Goal: Information Seeking & Learning: Learn about a topic

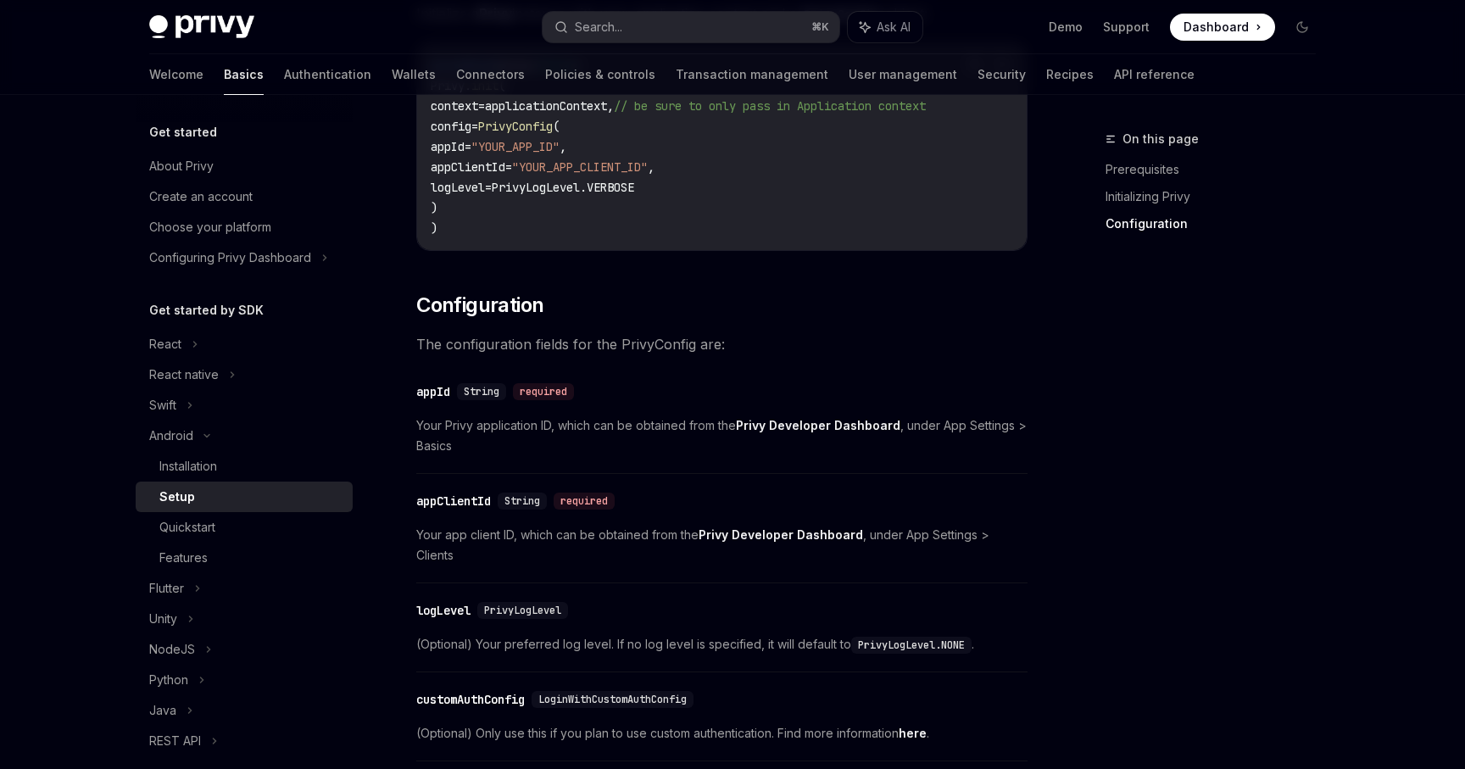
scroll to position [765, 0]
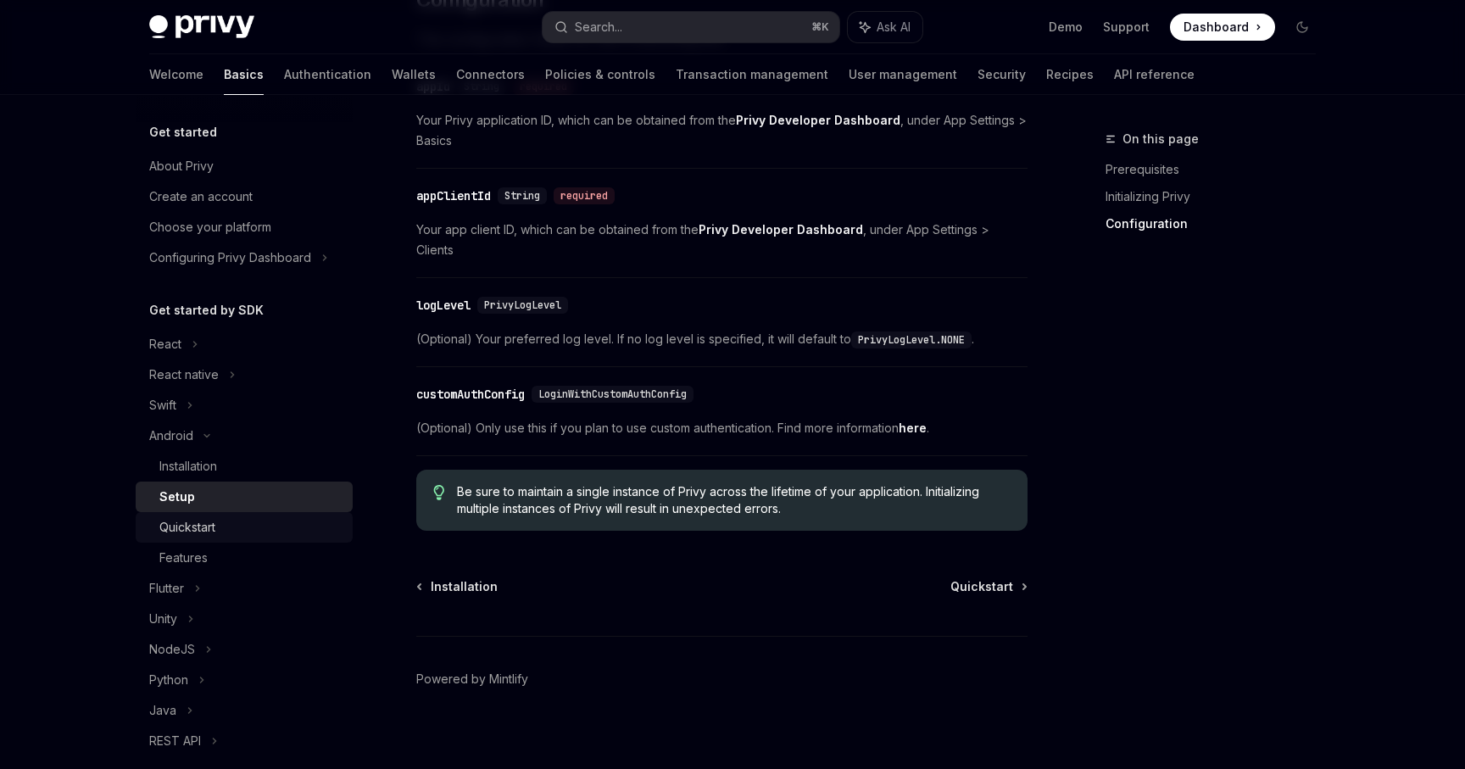
click at [250, 535] on div "Quickstart" at bounding box center [250, 527] width 183 height 20
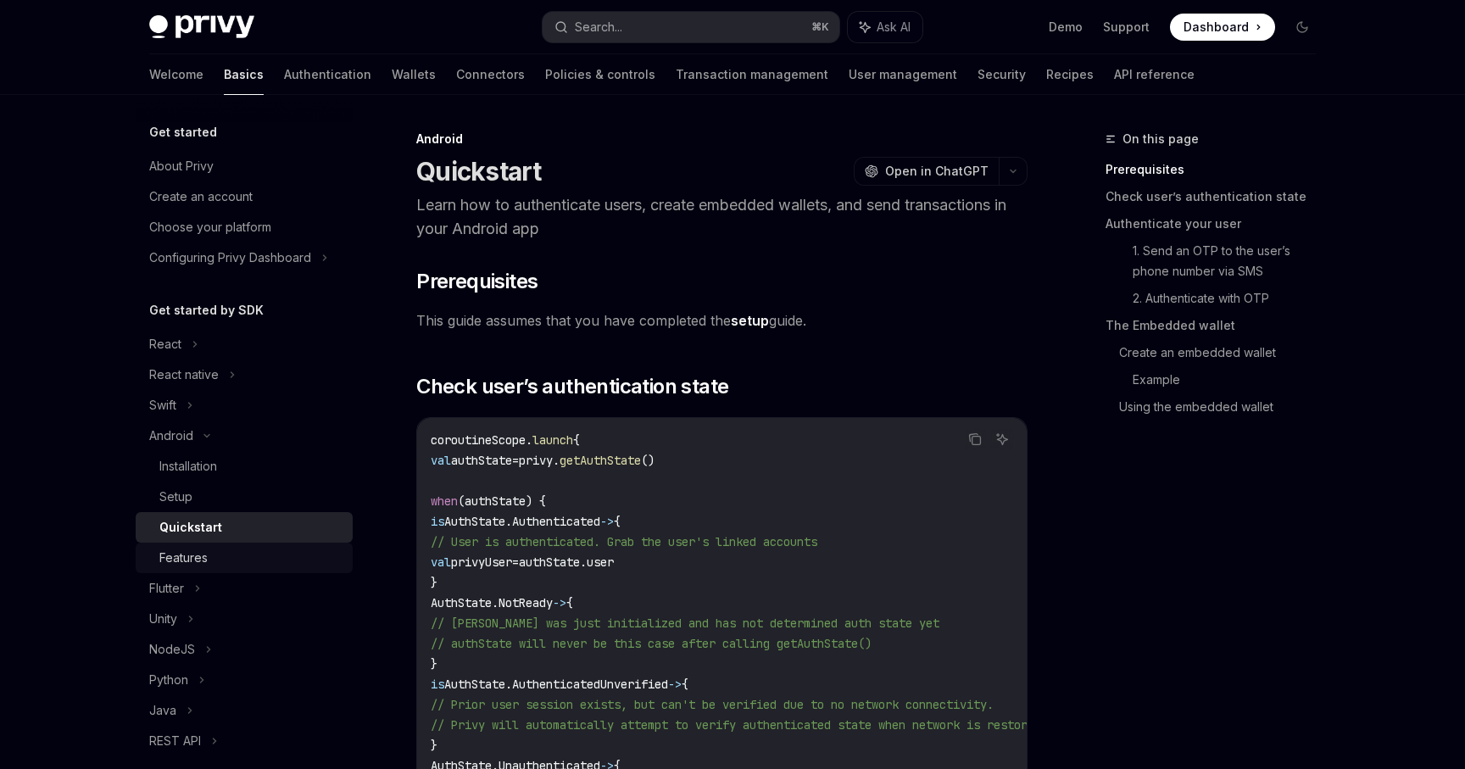
click at [209, 555] on div "Features" at bounding box center [250, 558] width 183 height 20
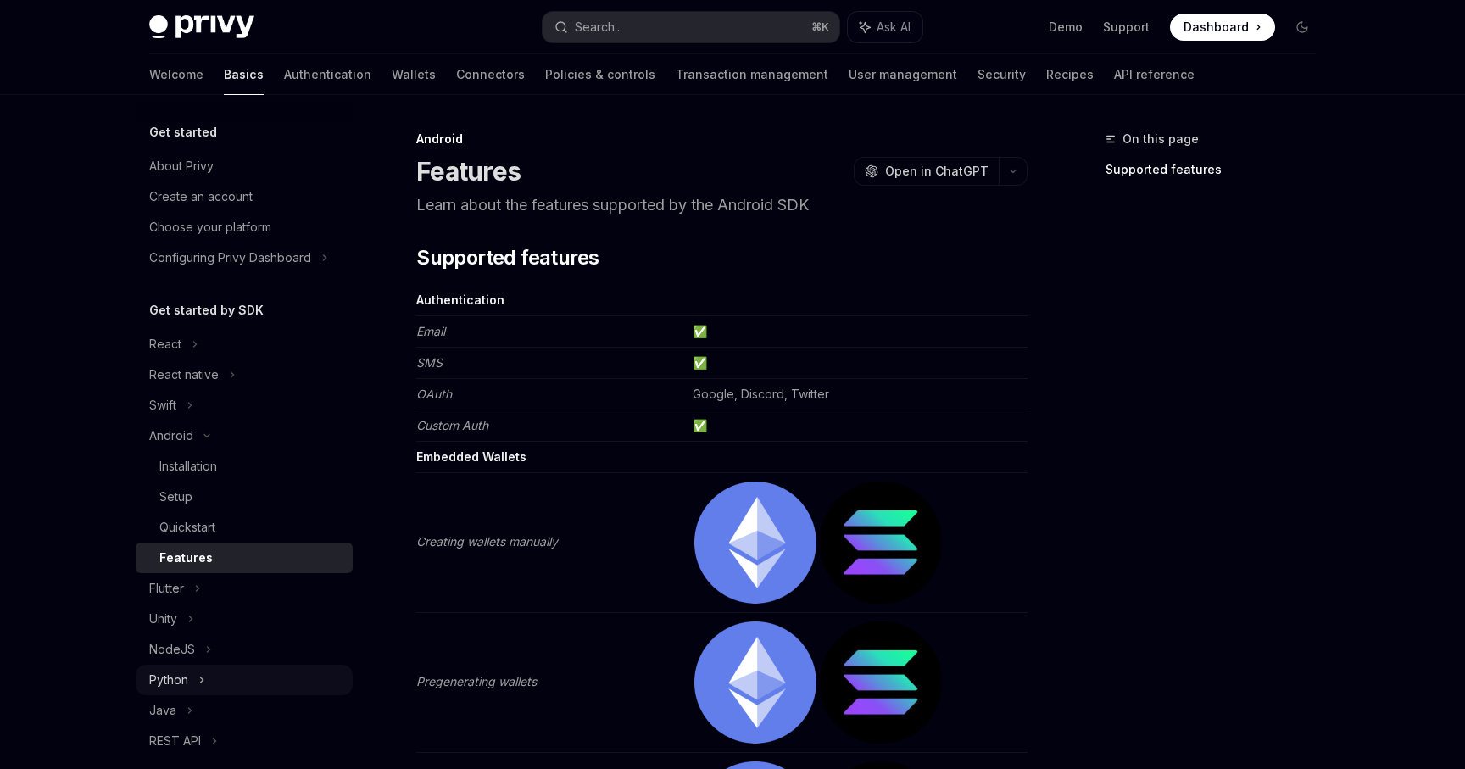
scroll to position [70, 0]
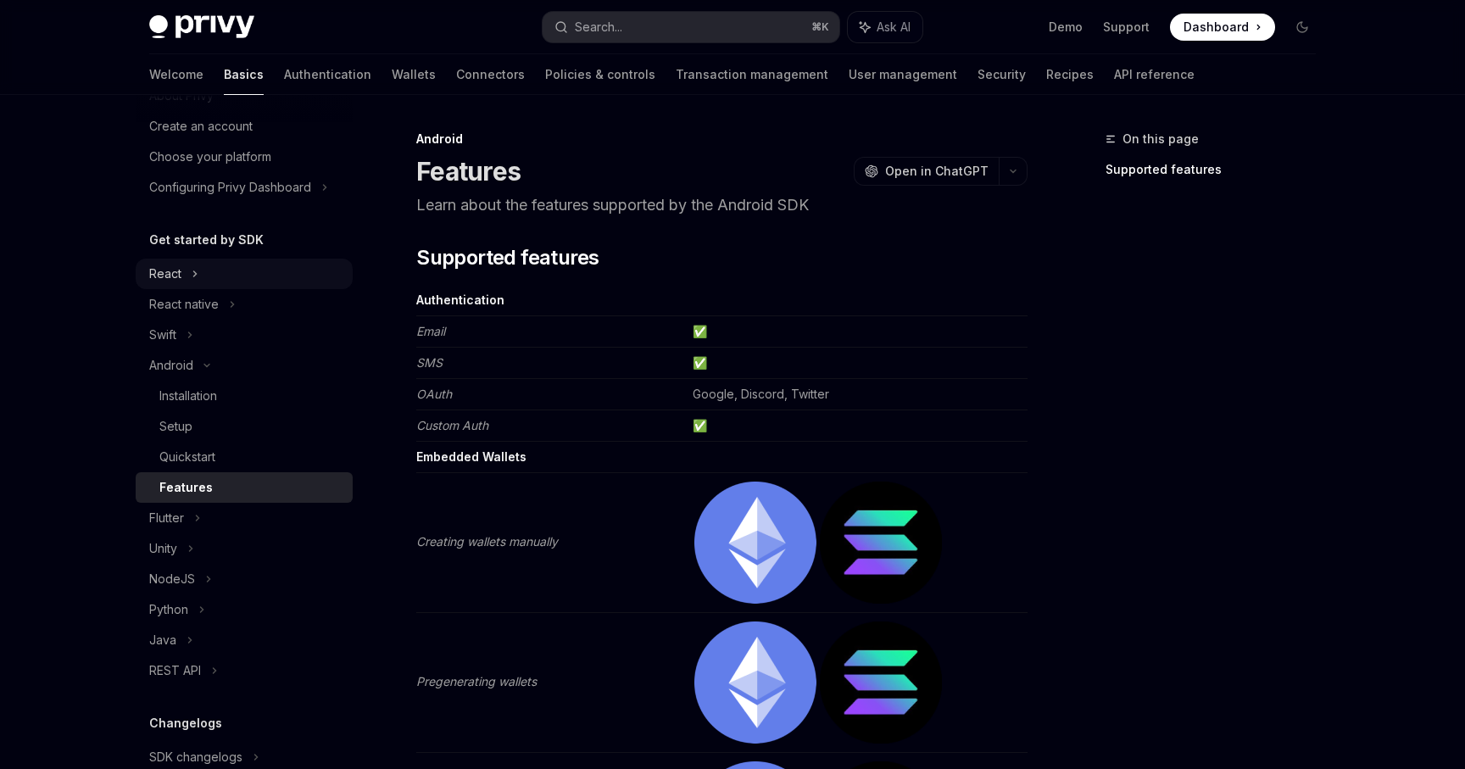
click at [299, 265] on div "React" at bounding box center [244, 274] width 217 height 31
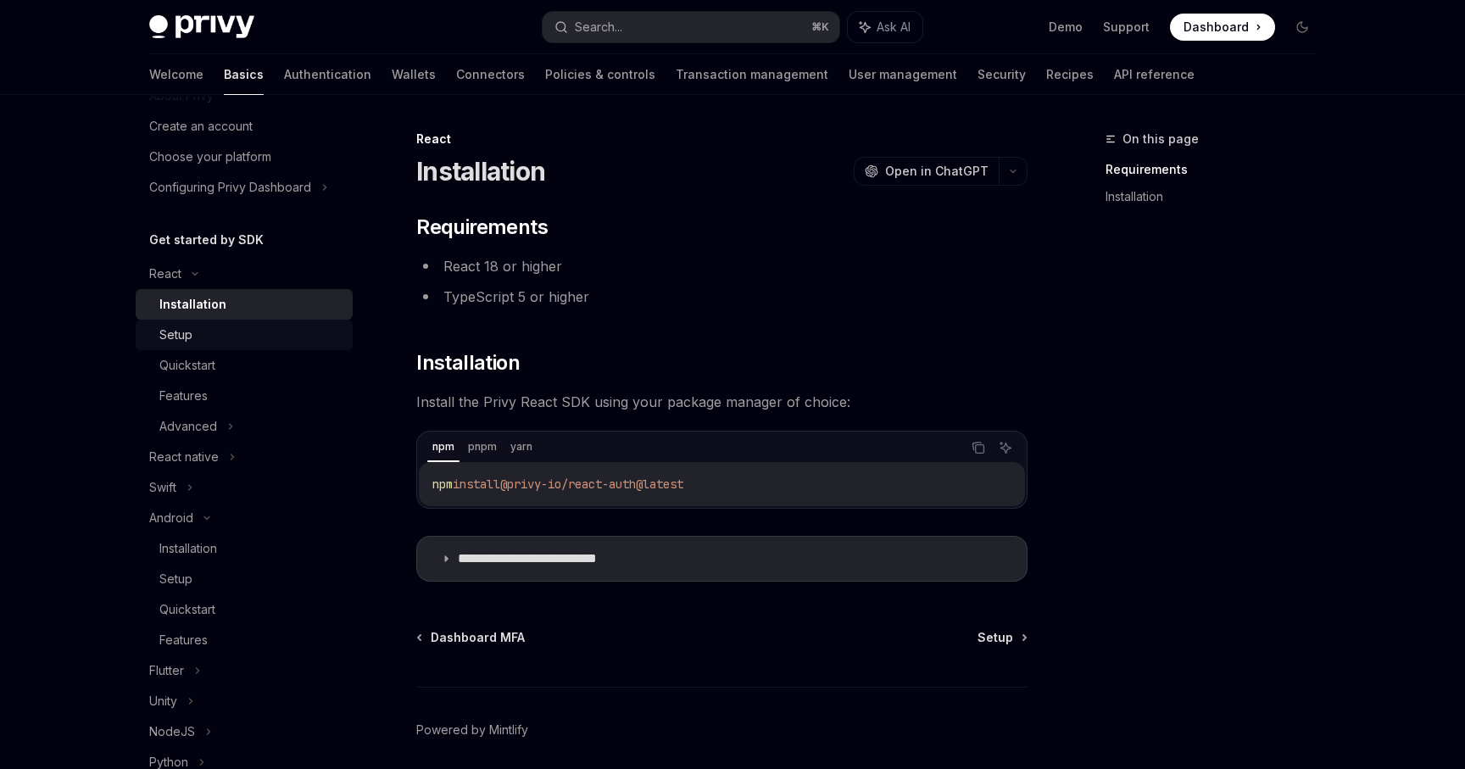
click at [258, 344] on div "Setup" at bounding box center [250, 335] width 183 height 20
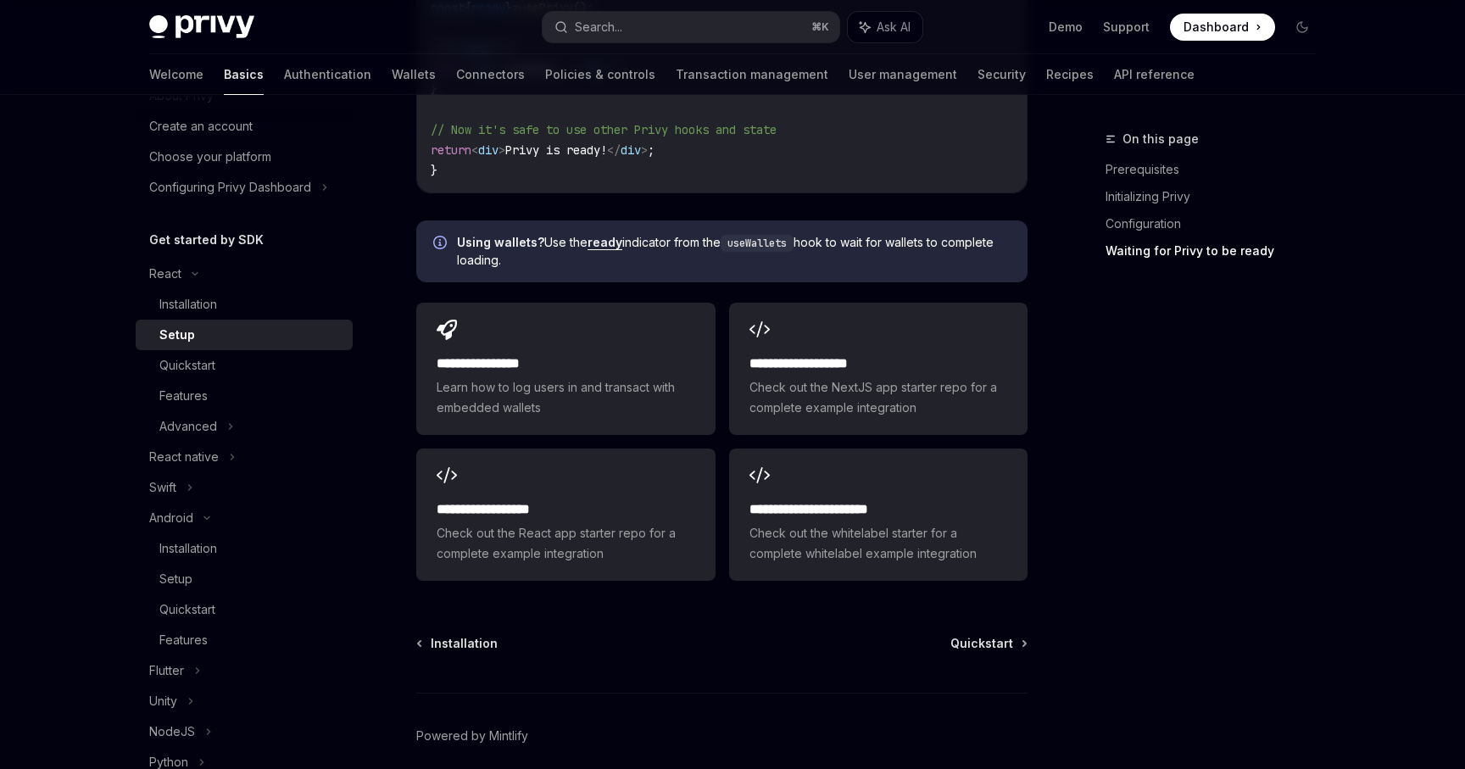
scroll to position [2097, 0]
click at [606, 234] on link "ready" at bounding box center [605, 241] width 35 height 15
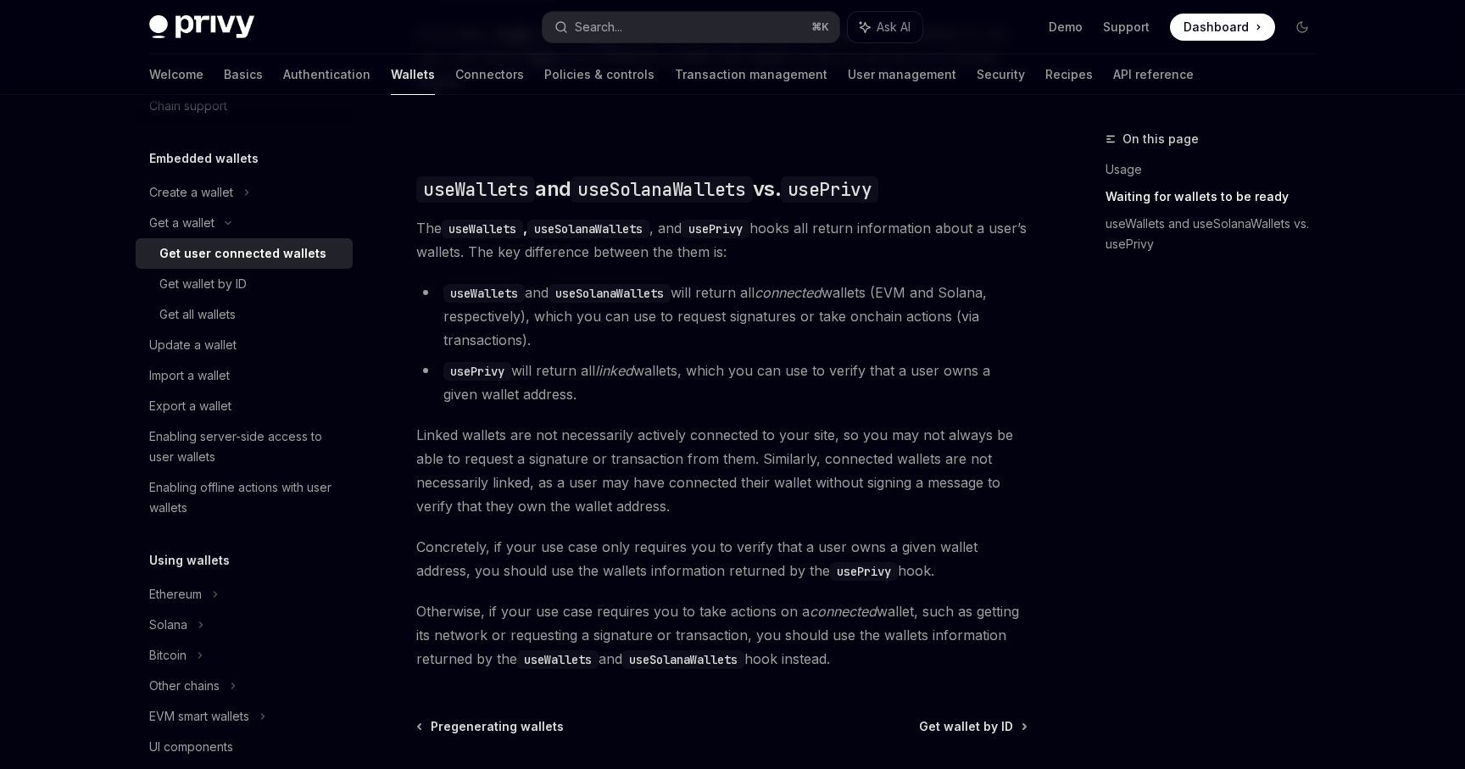
scroll to position [1336, 0]
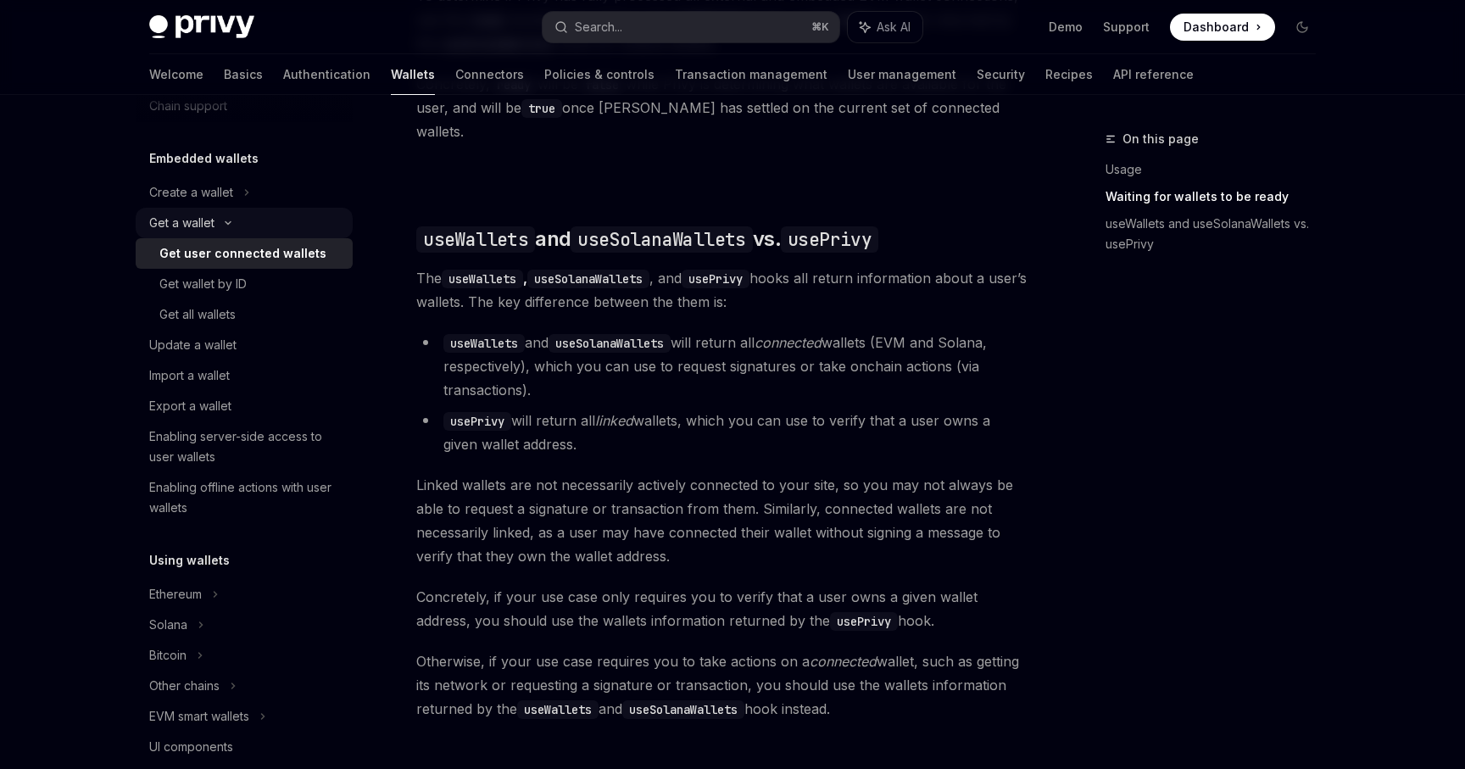
click at [324, 229] on div "Get a wallet" at bounding box center [244, 223] width 217 height 31
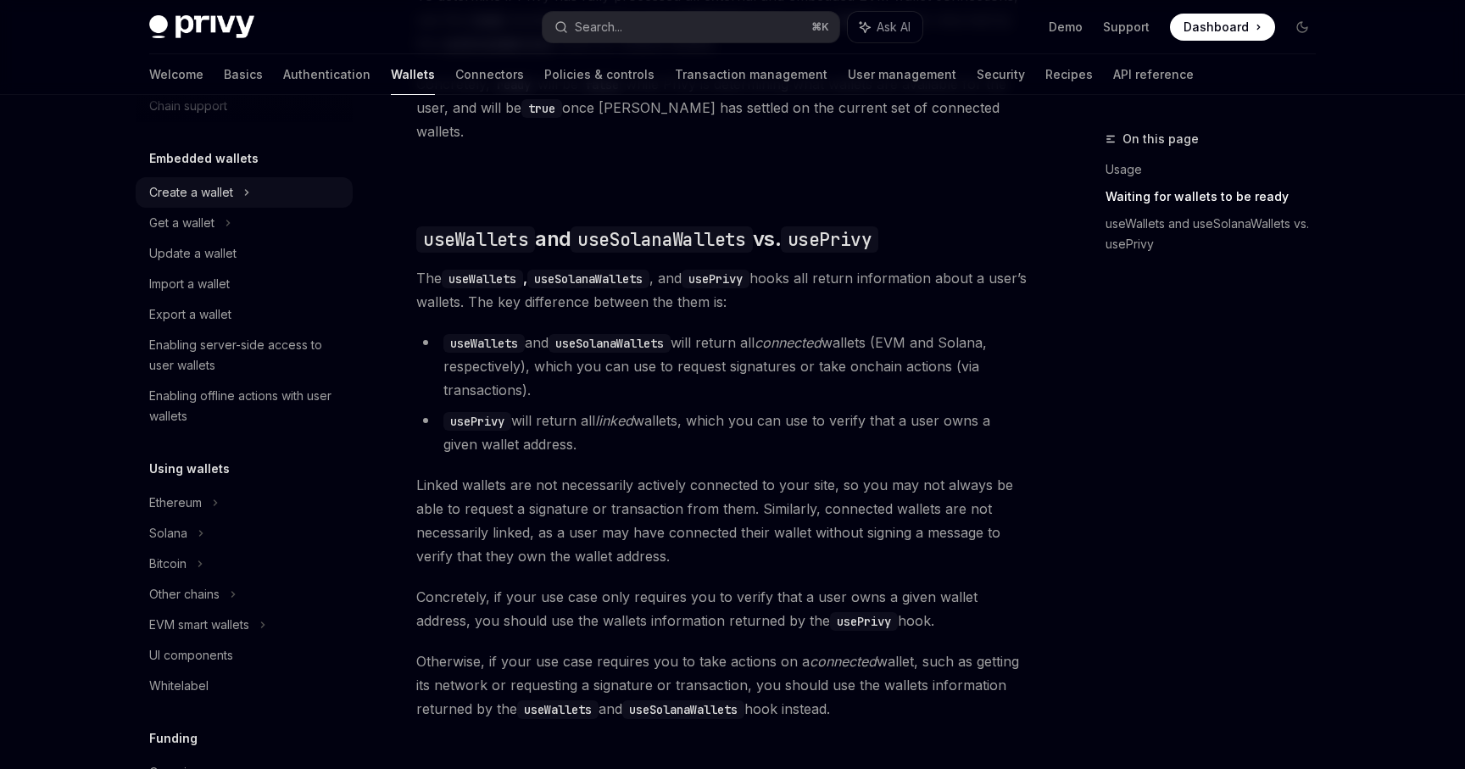
click at [238, 202] on div "Create a wallet" at bounding box center [244, 192] width 217 height 31
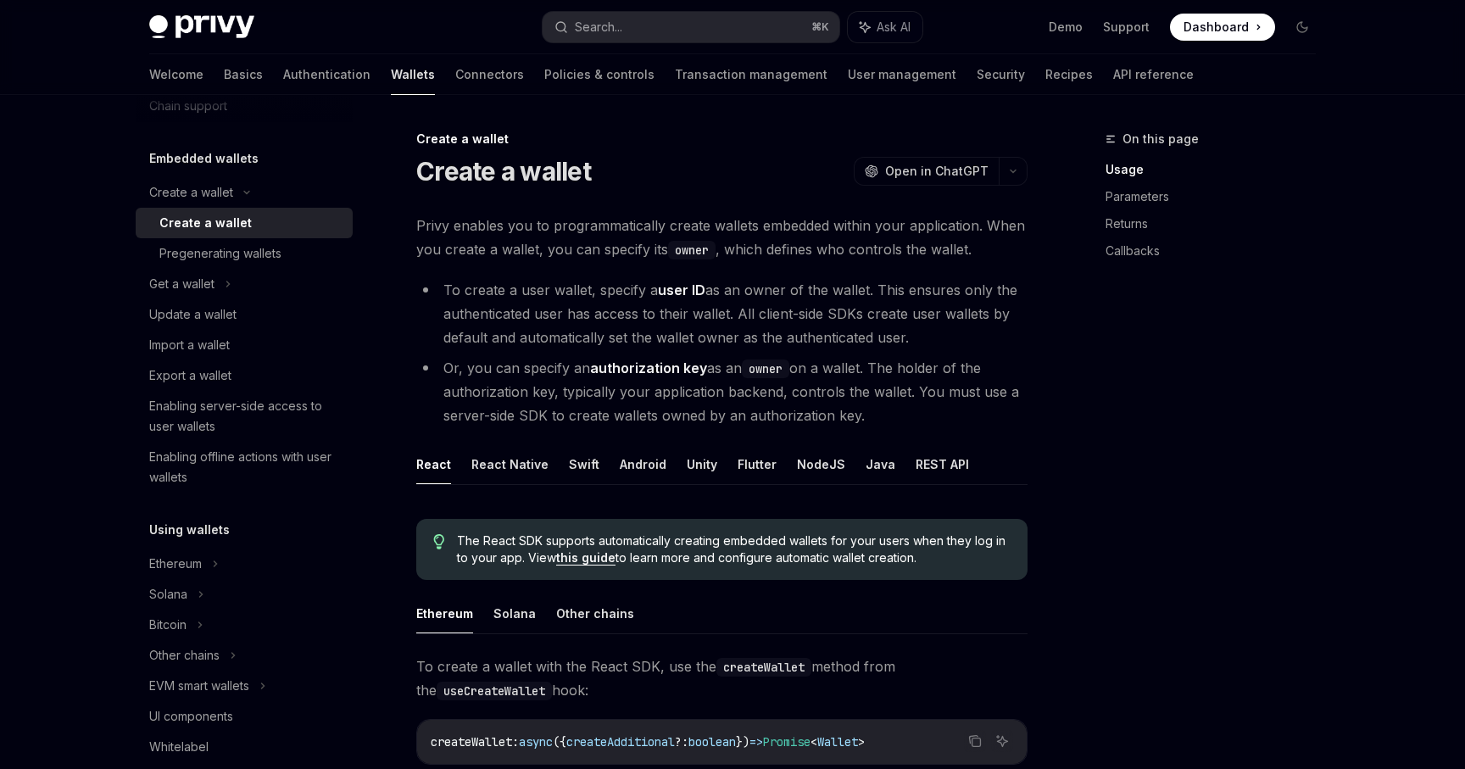
click at [198, 153] on h5 "Embedded wallets" at bounding box center [203, 158] width 109 height 20
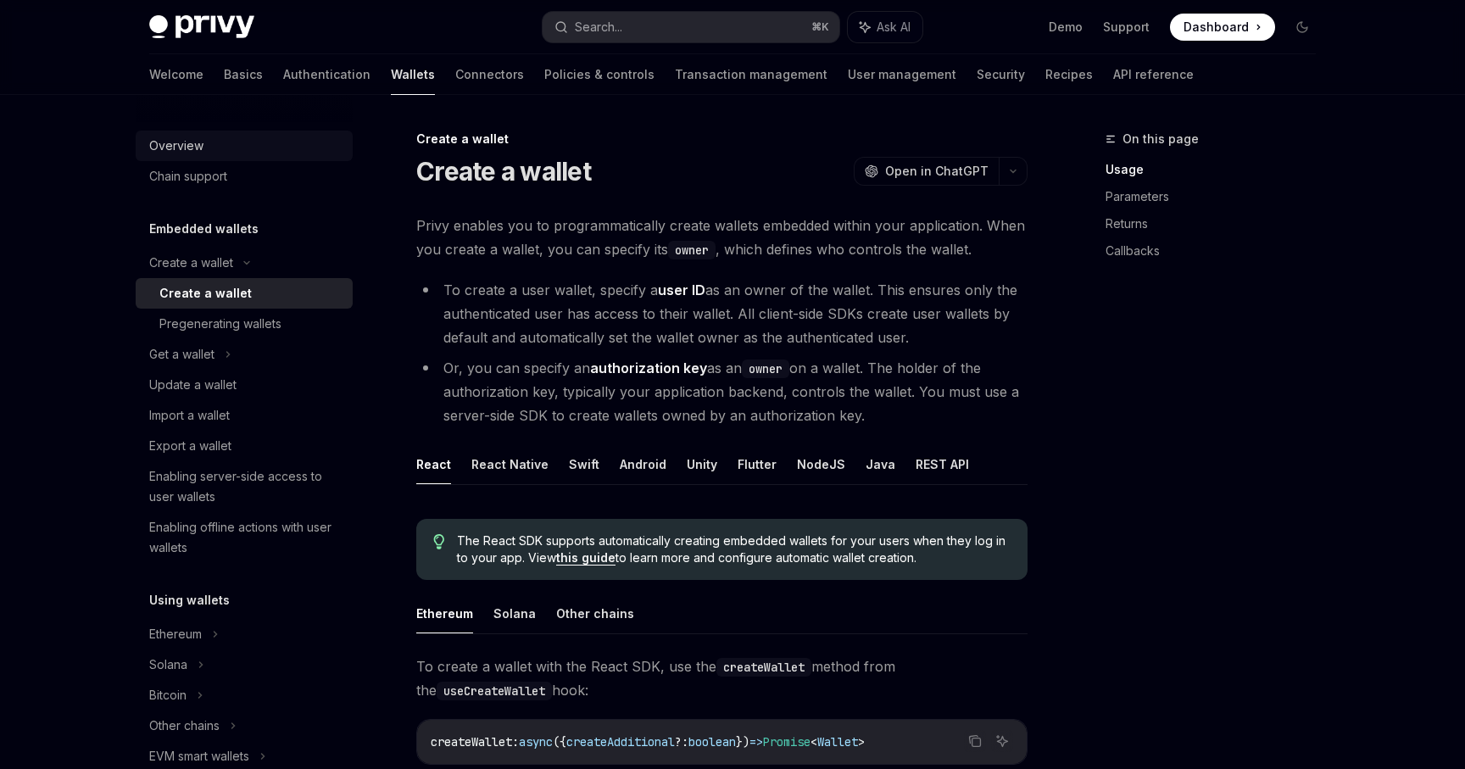
click at [215, 151] on div "Overview" at bounding box center [245, 146] width 193 height 20
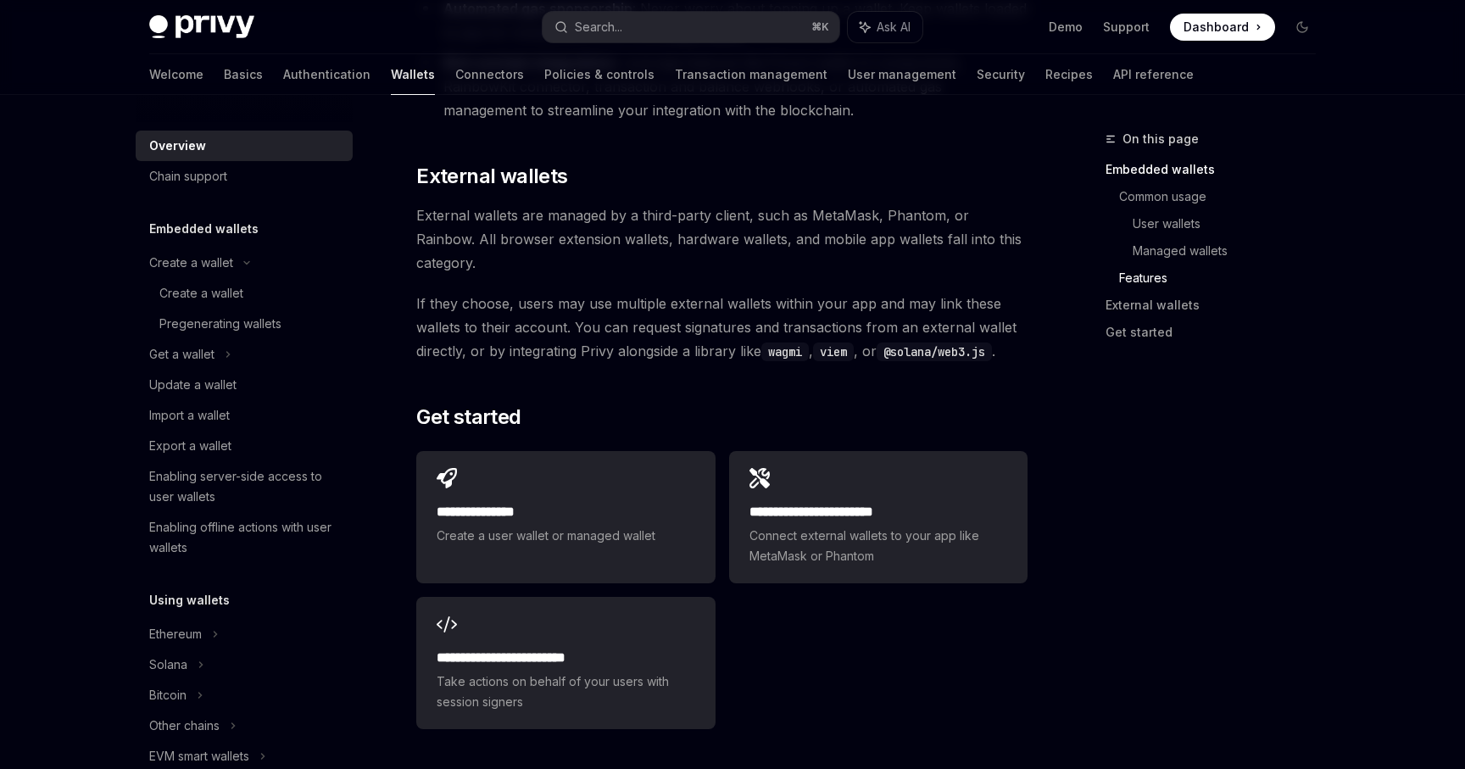
scroll to position [2573, 0]
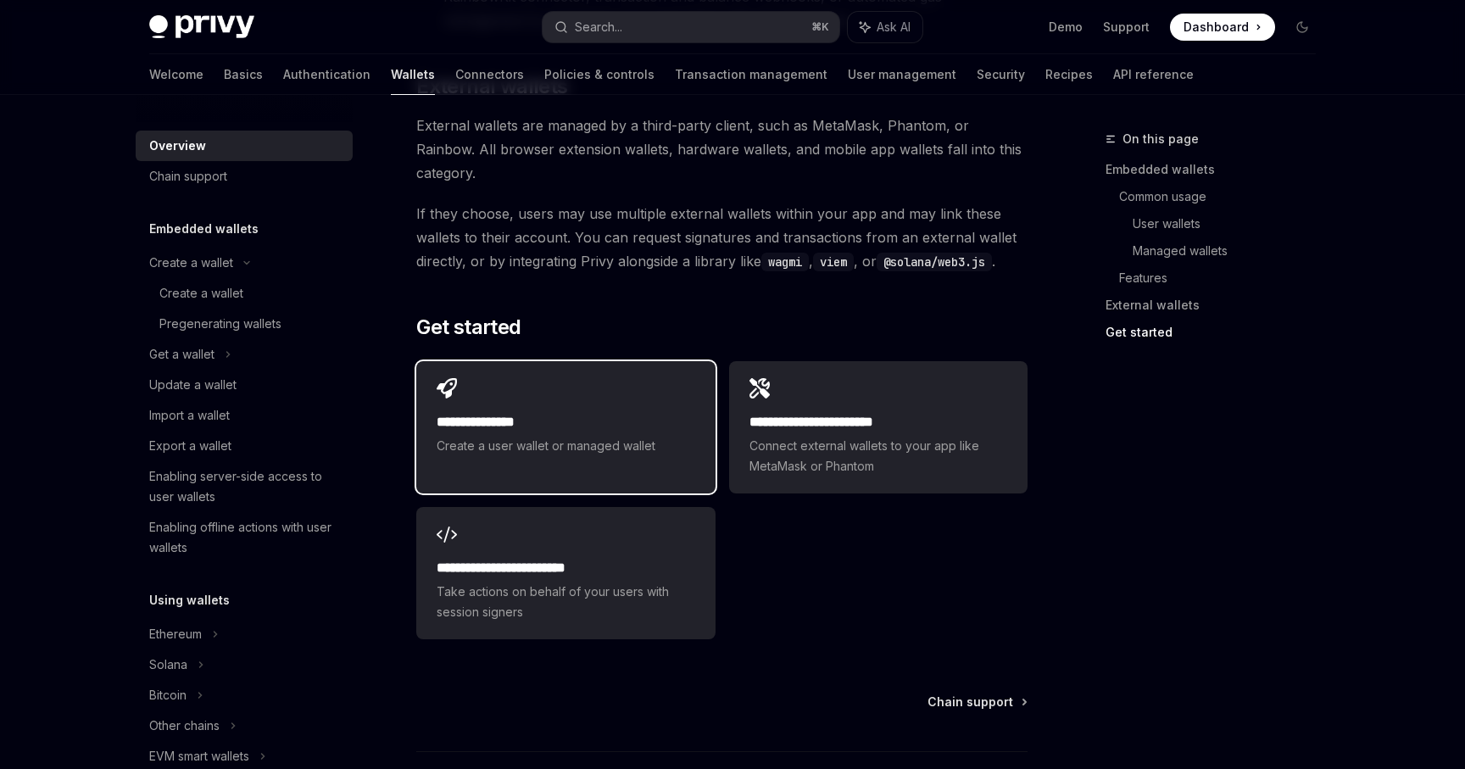
click at [677, 436] on span "Create a user wallet or managed wallet" at bounding box center [566, 446] width 258 height 20
type textarea "*"
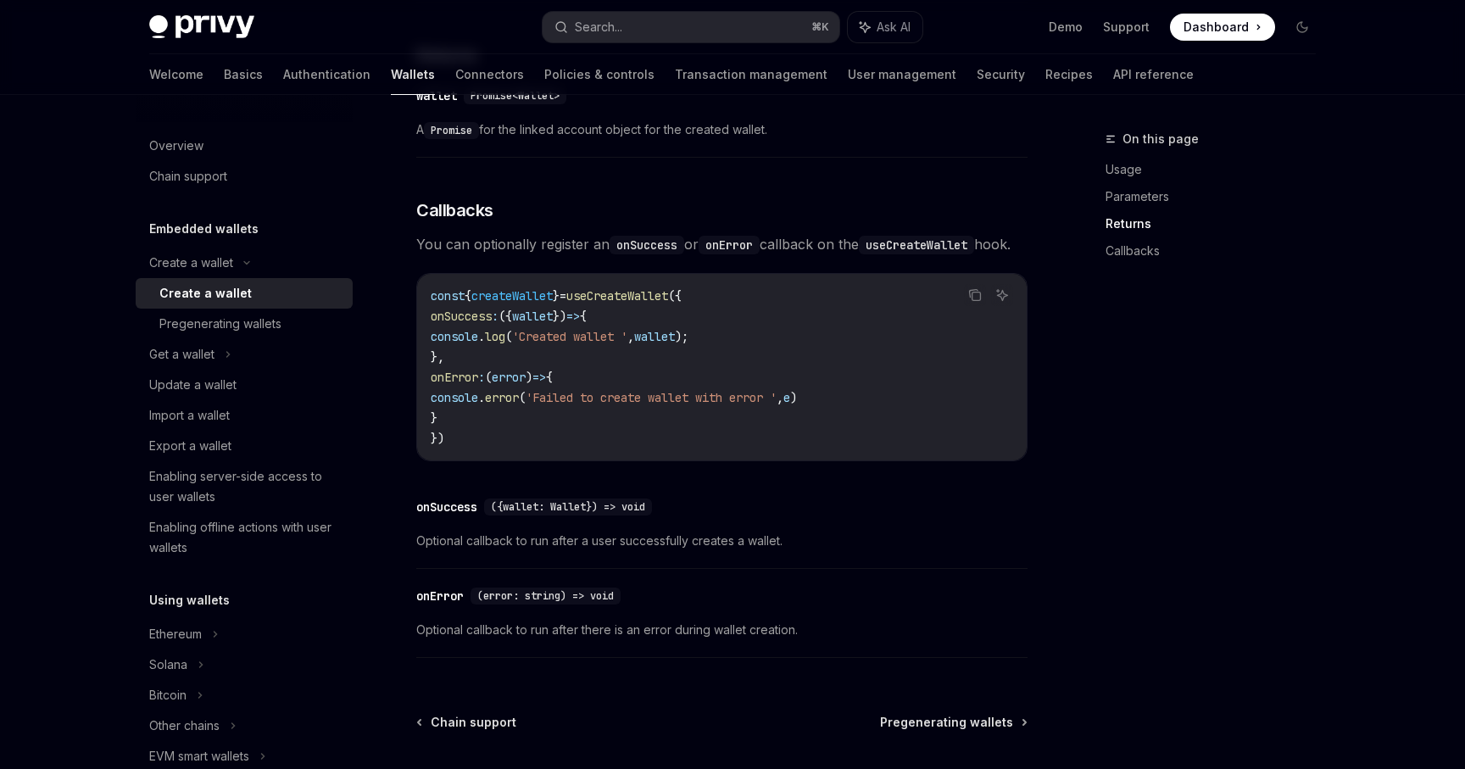
scroll to position [1258, 0]
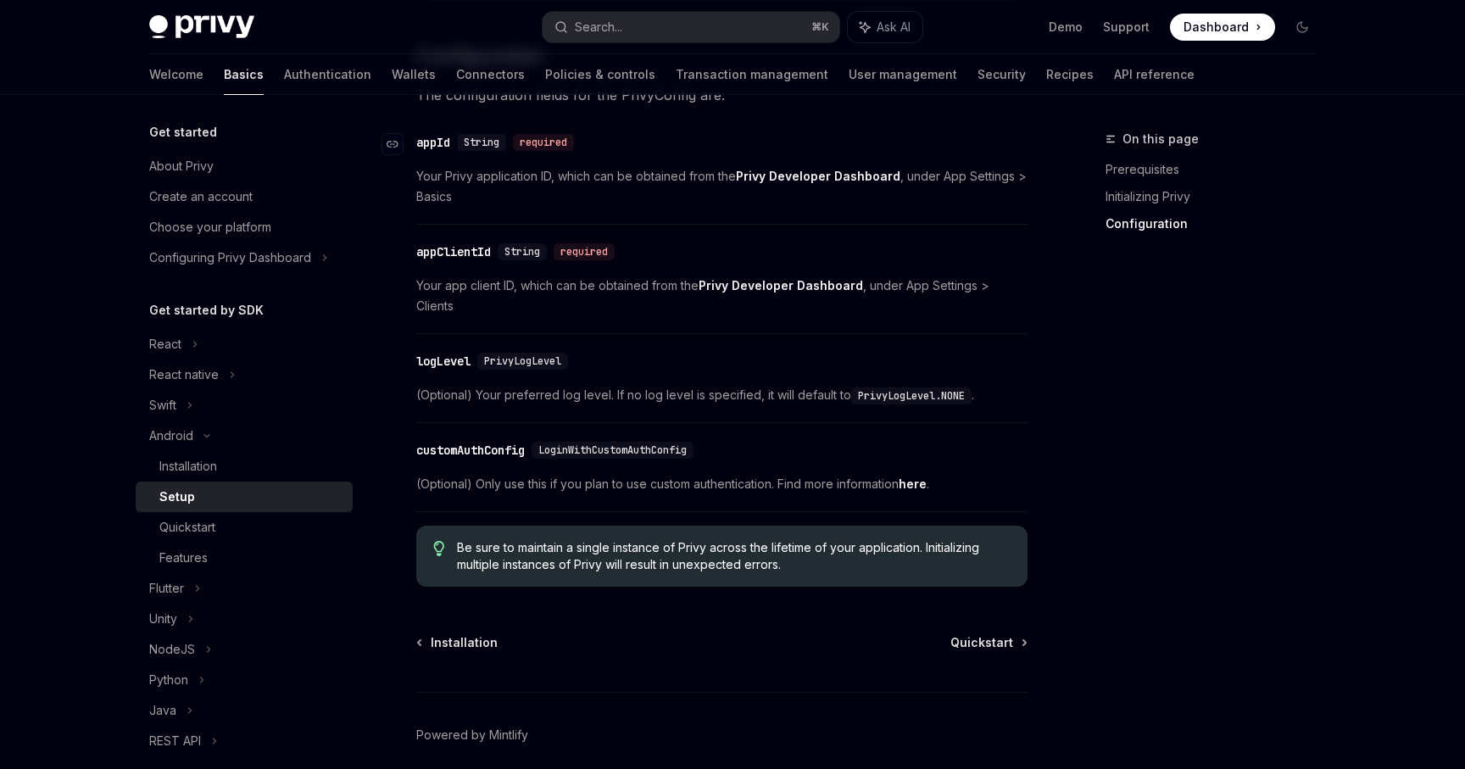
scroll to position [765, 0]
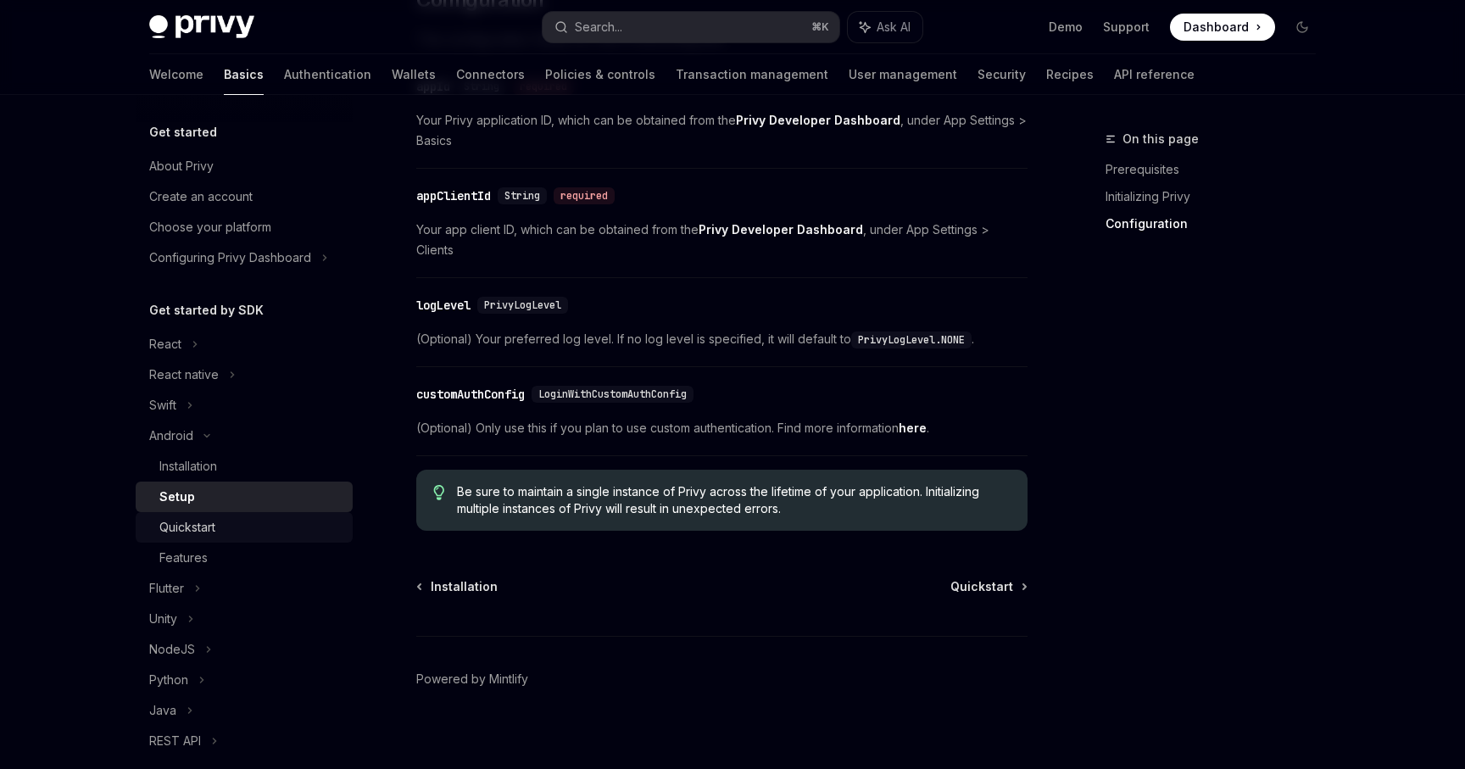
click at [246, 527] on div "Quickstart" at bounding box center [250, 527] width 183 height 20
type textarea "*"
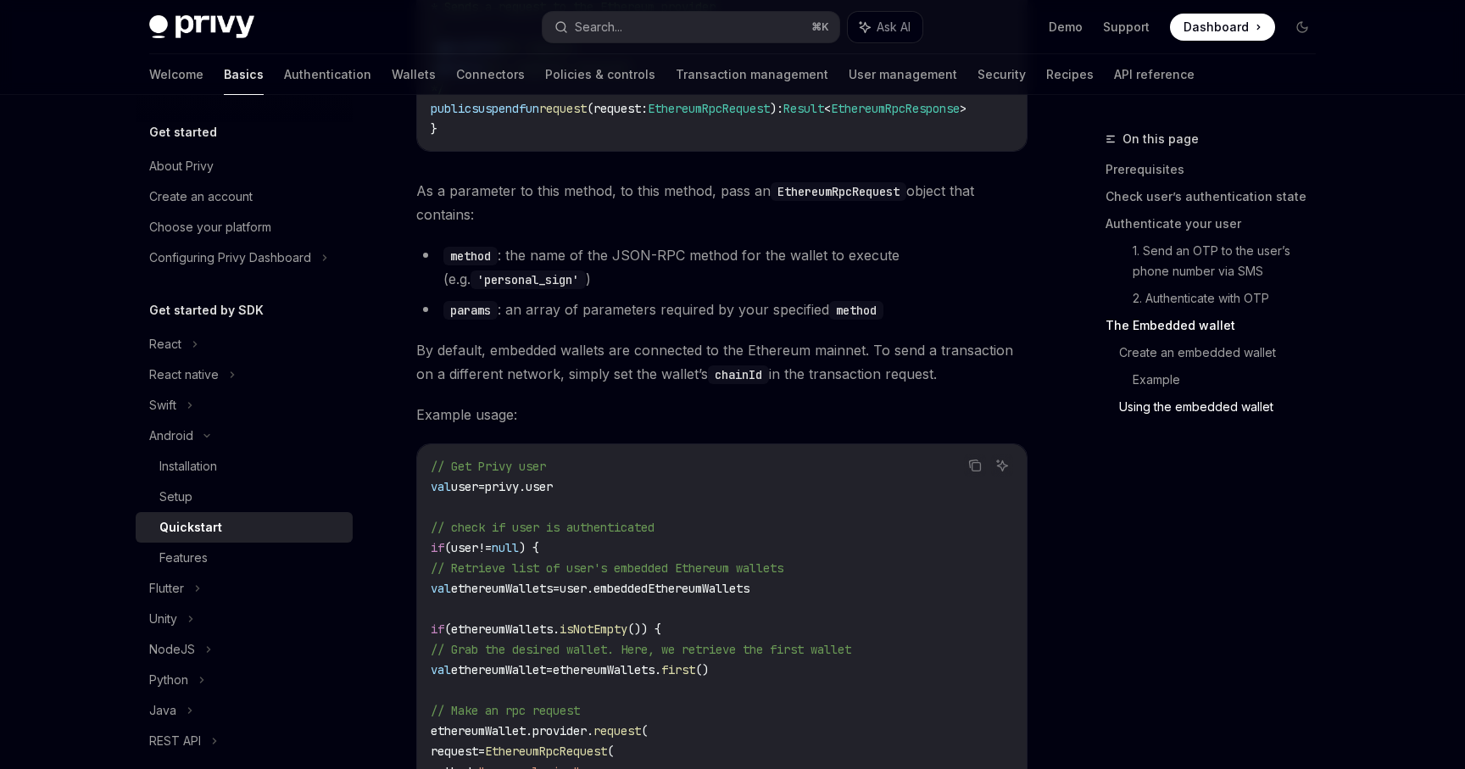
scroll to position [4061, 0]
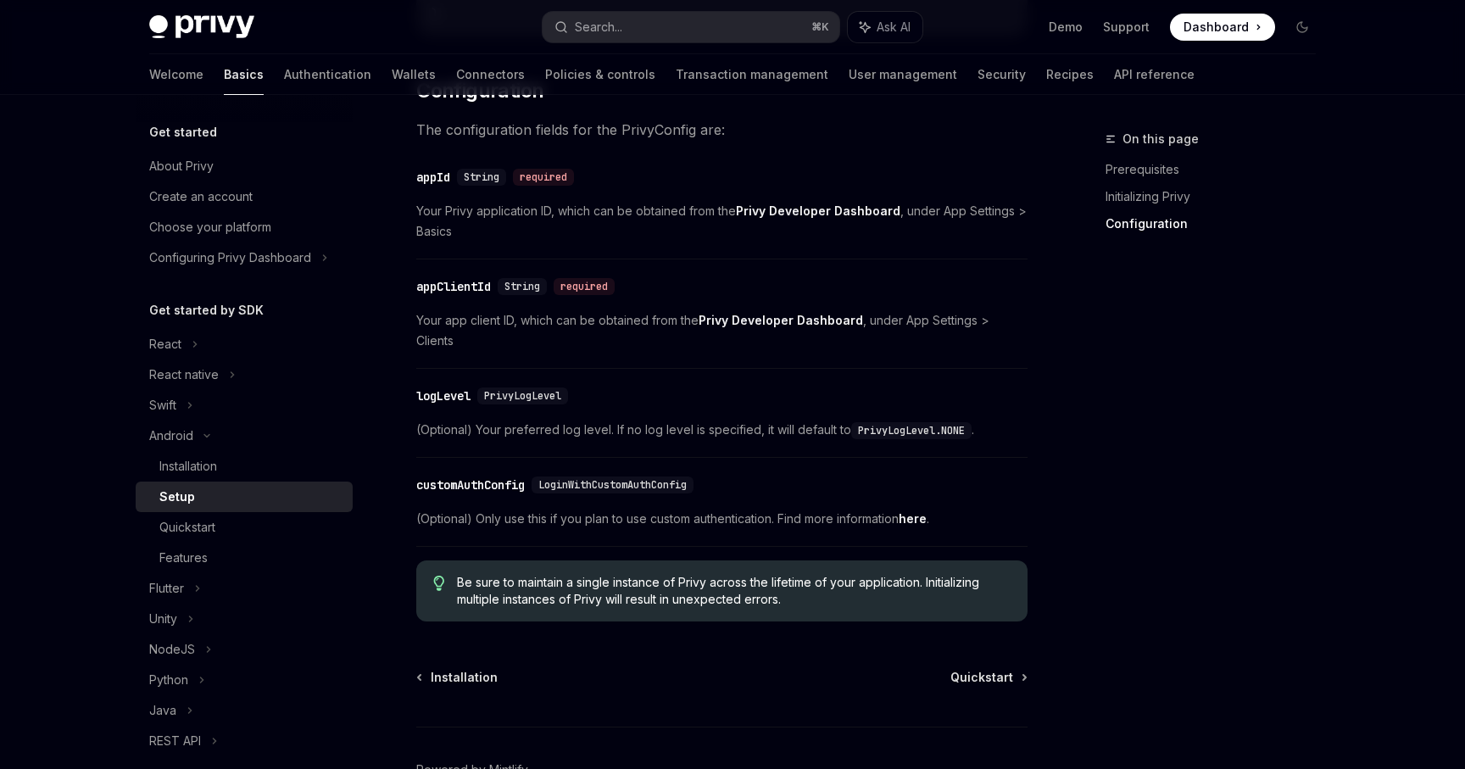
scroll to position [677, 0]
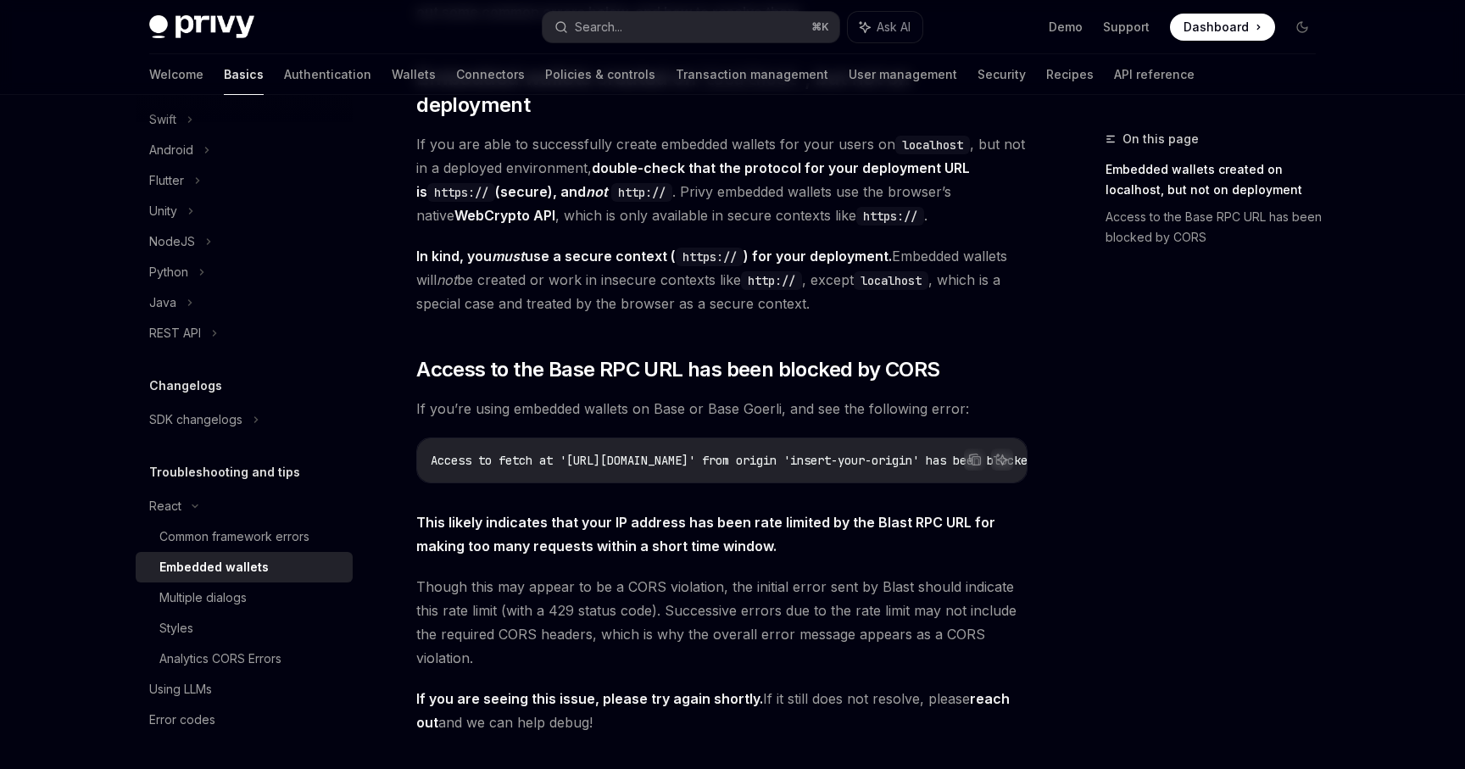
scroll to position [243, 0]
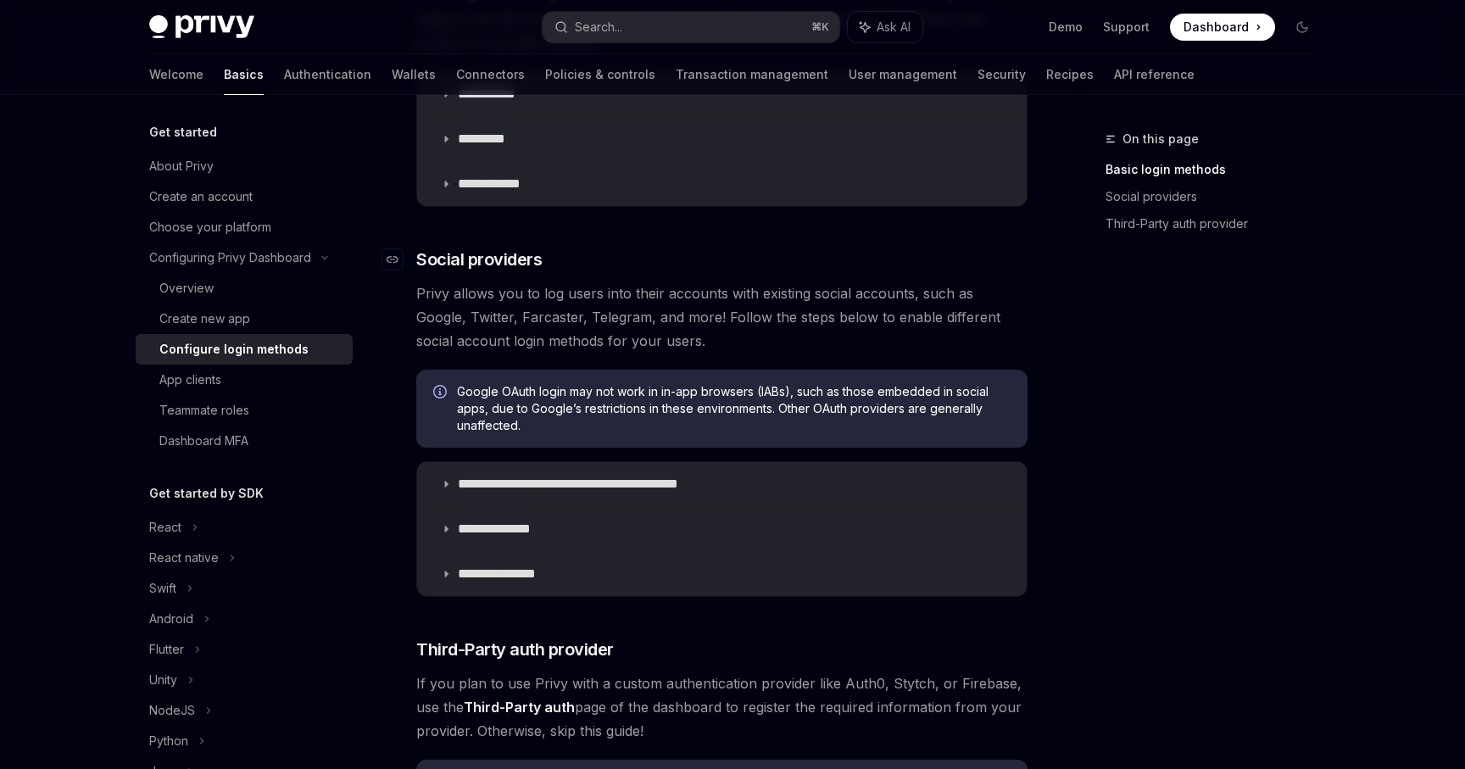
scroll to position [380, 0]
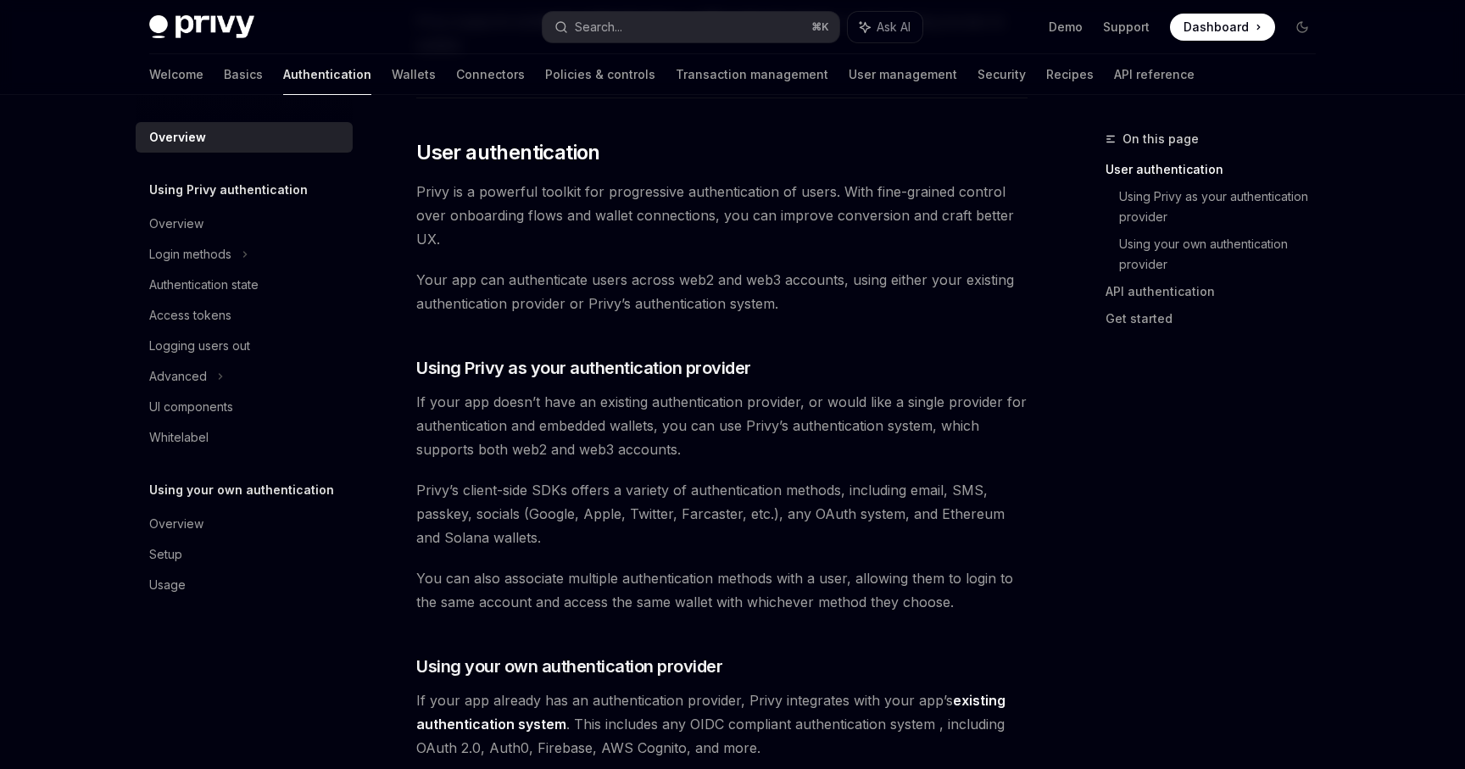
scroll to position [342, 0]
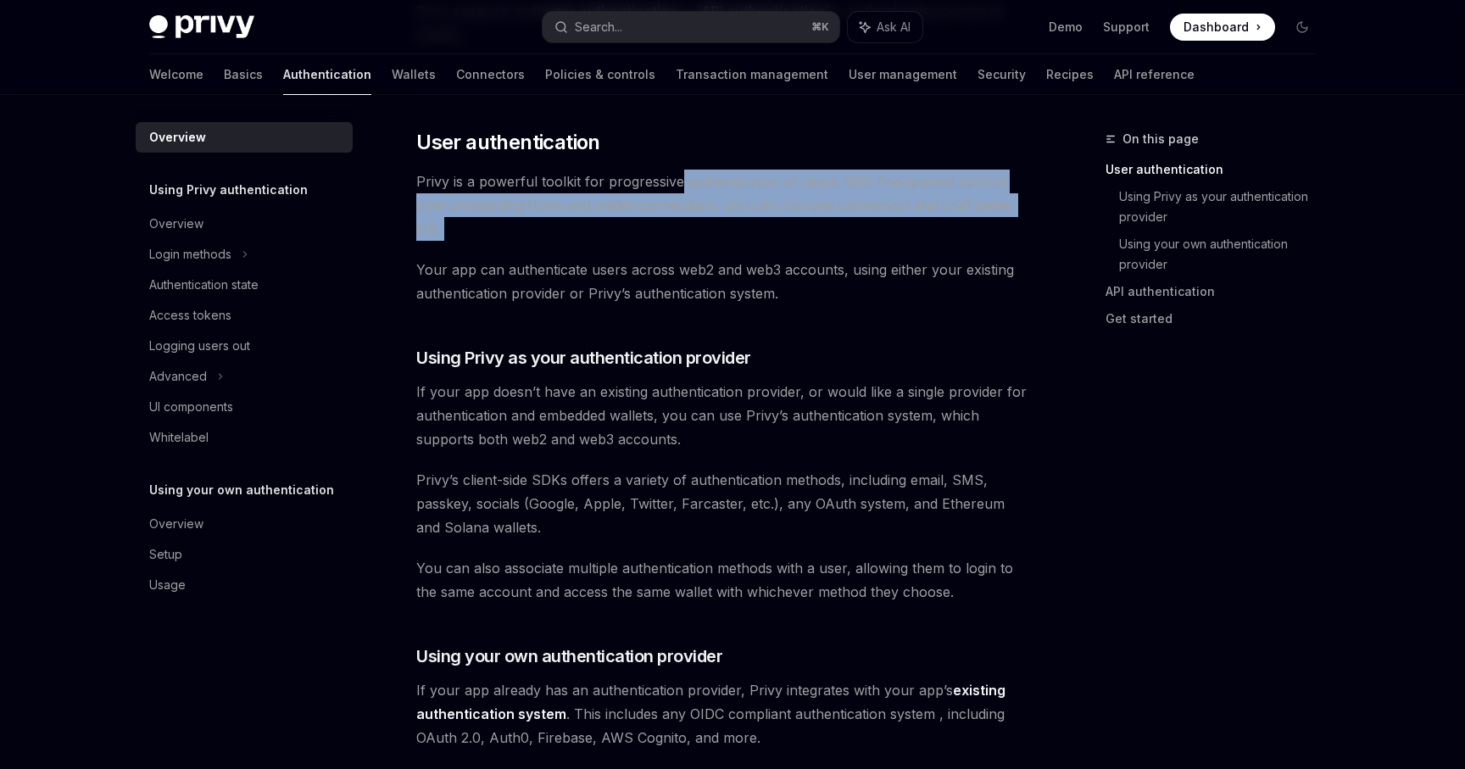
drag, startPoint x: 678, startPoint y: 184, endPoint x: 739, endPoint y: 256, distance: 93.9
click at [739, 256] on div "Privy’s wallet system supports granular controls on who can access wallets and …" at bounding box center [721, 691] width 611 height 1688
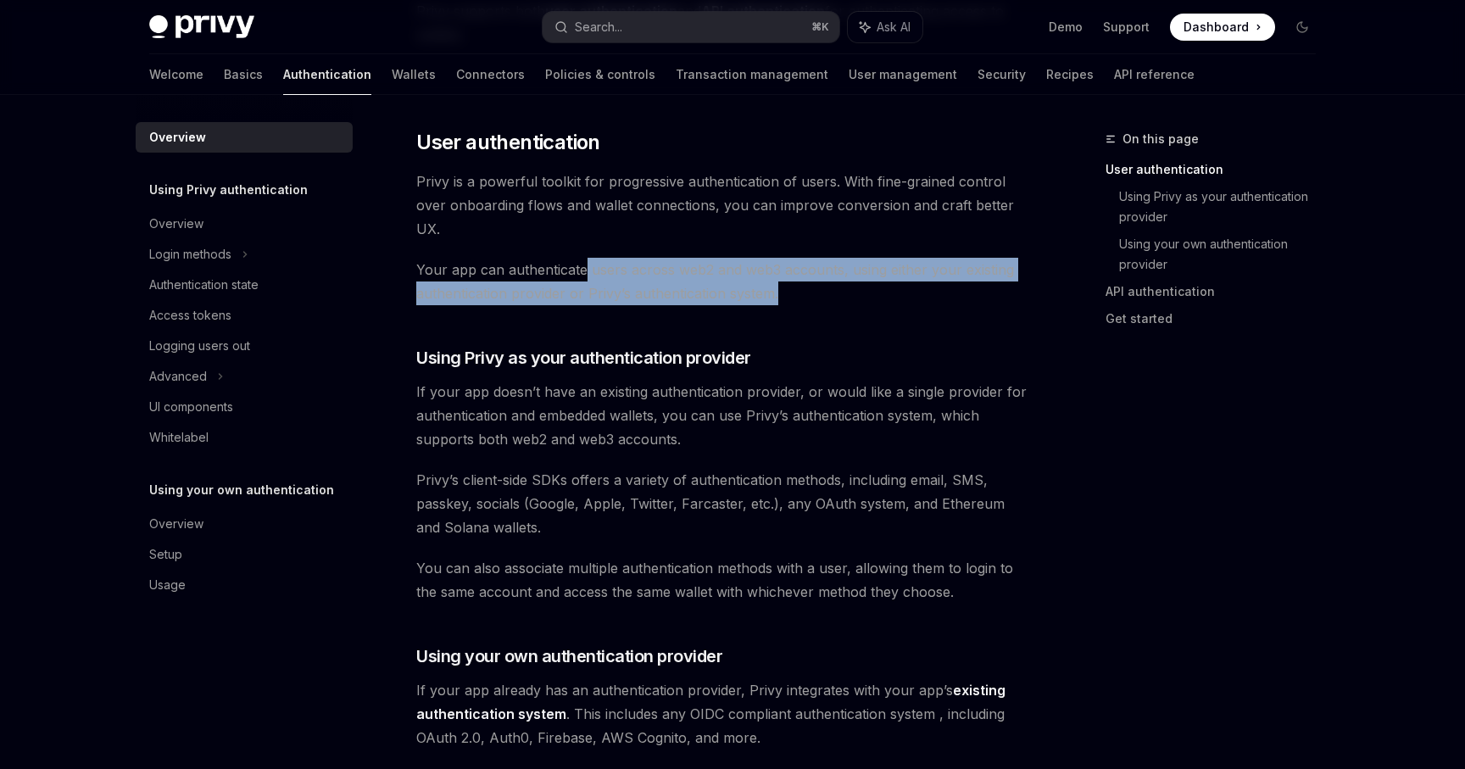
drag, startPoint x: 586, startPoint y: 276, endPoint x: 834, endPoint y: 286, distance: 247.8
click at [834, 286] on span "Your app can authenticate users across web2 and web3 accounts, using either you…" at bounding box center [721, 281] width 611 height 47
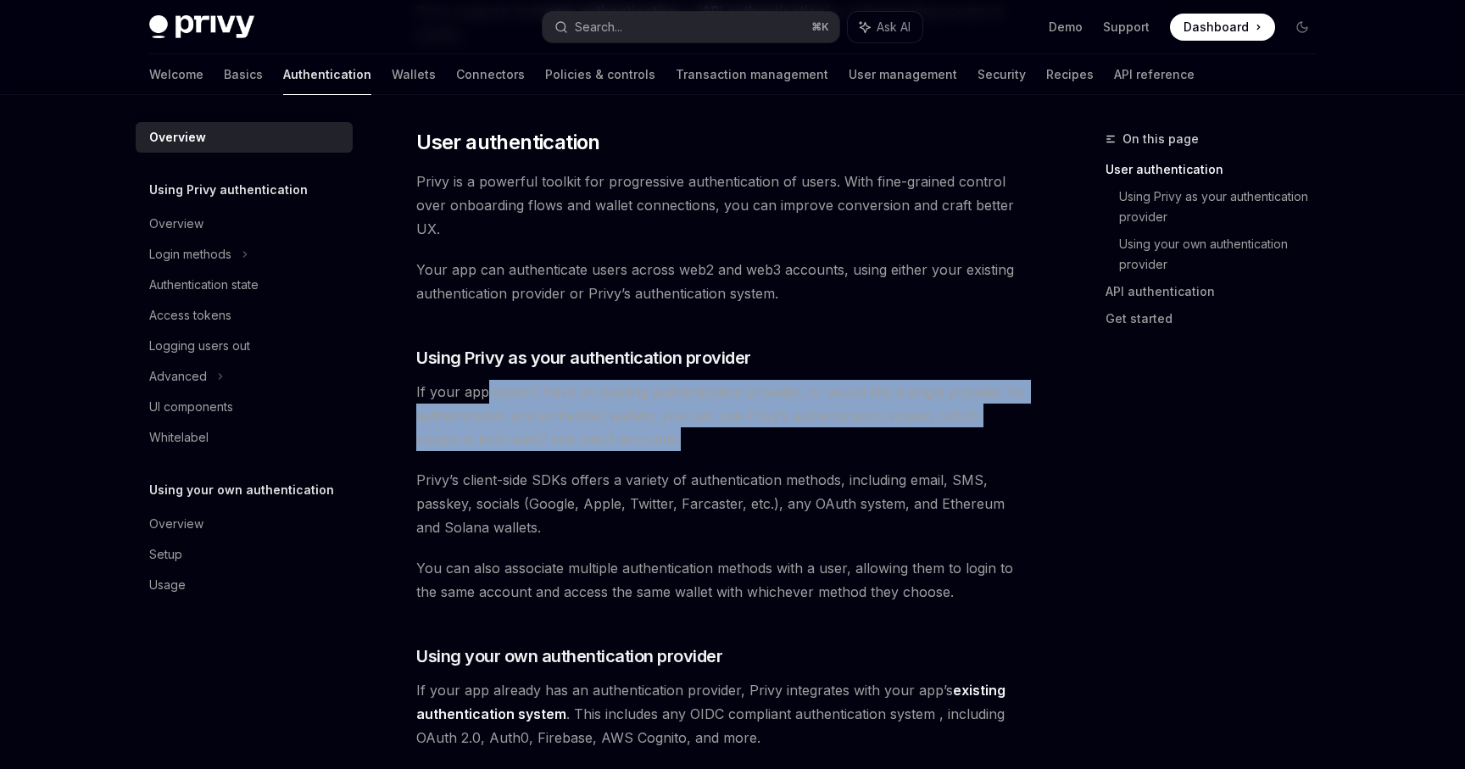
drag, startPoint x: 487, startPoint y: 402, endPoint x: 842, endPoint y: 430, distance: 356.4
click at [842, 430] on span "If your app doesn’t have an existing authentication provider, or would like a s…" at bounding box center [721, 415] width 611 height 71
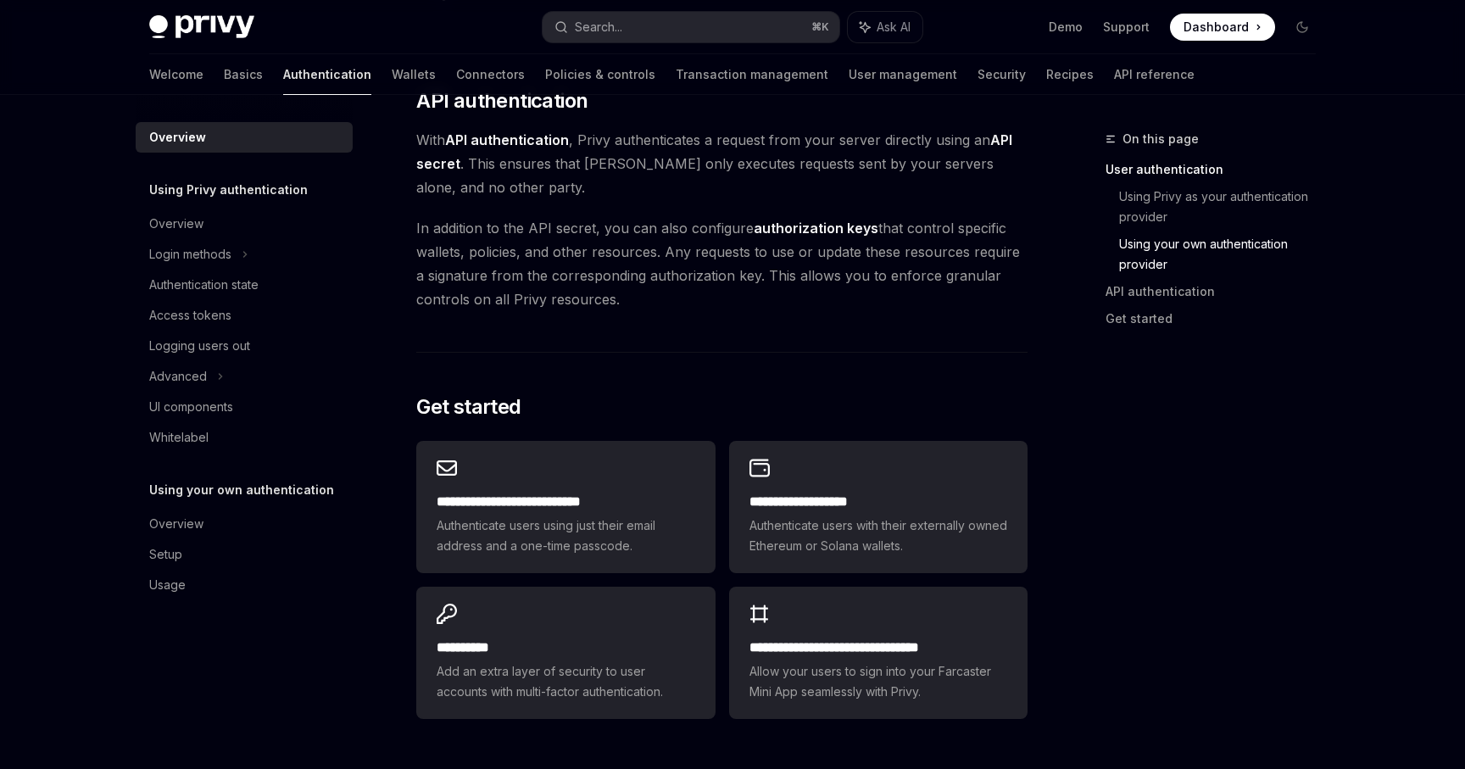
scroll to position [1229, 0]
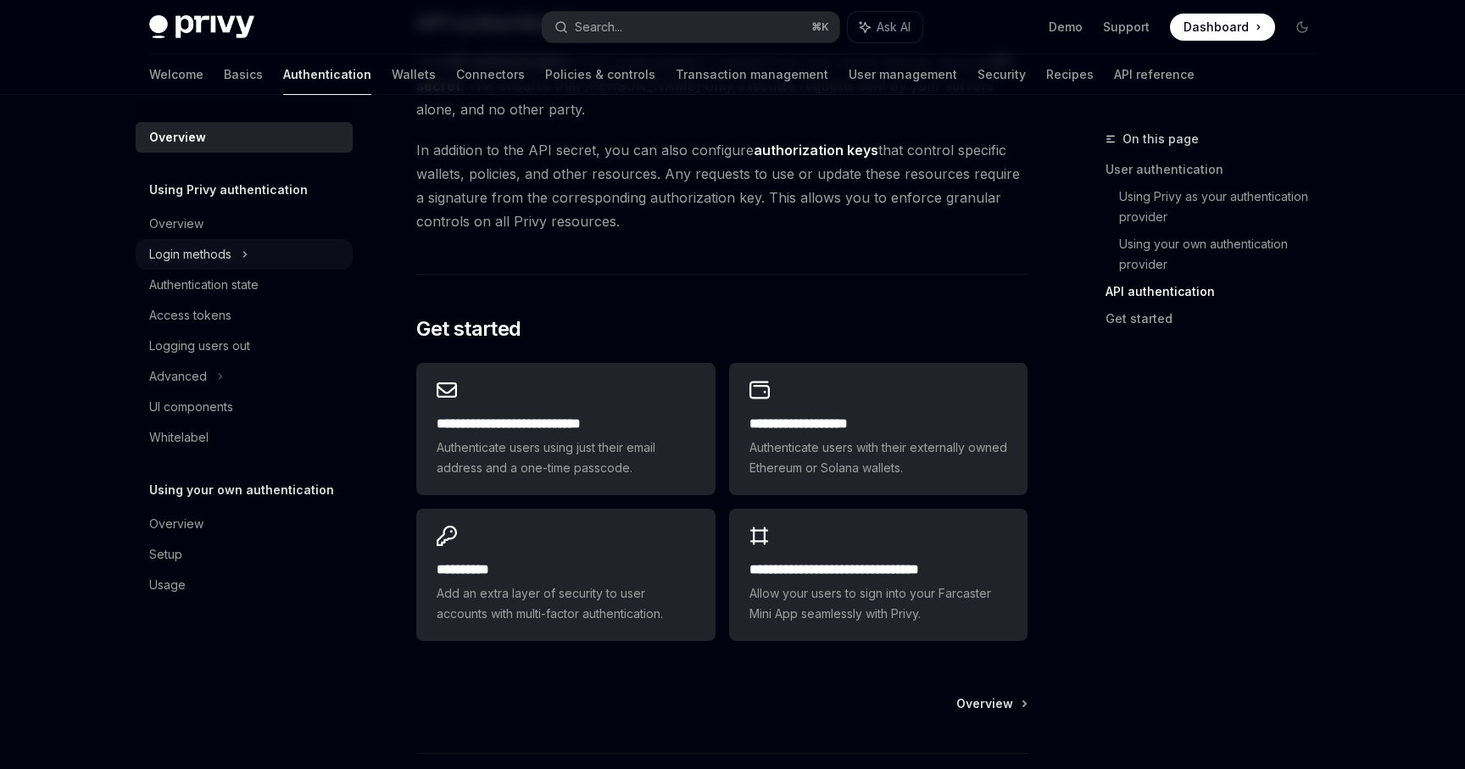
click at [255, 258] on div "Login methods" at bounding box center [244, 254] width 217 height 31
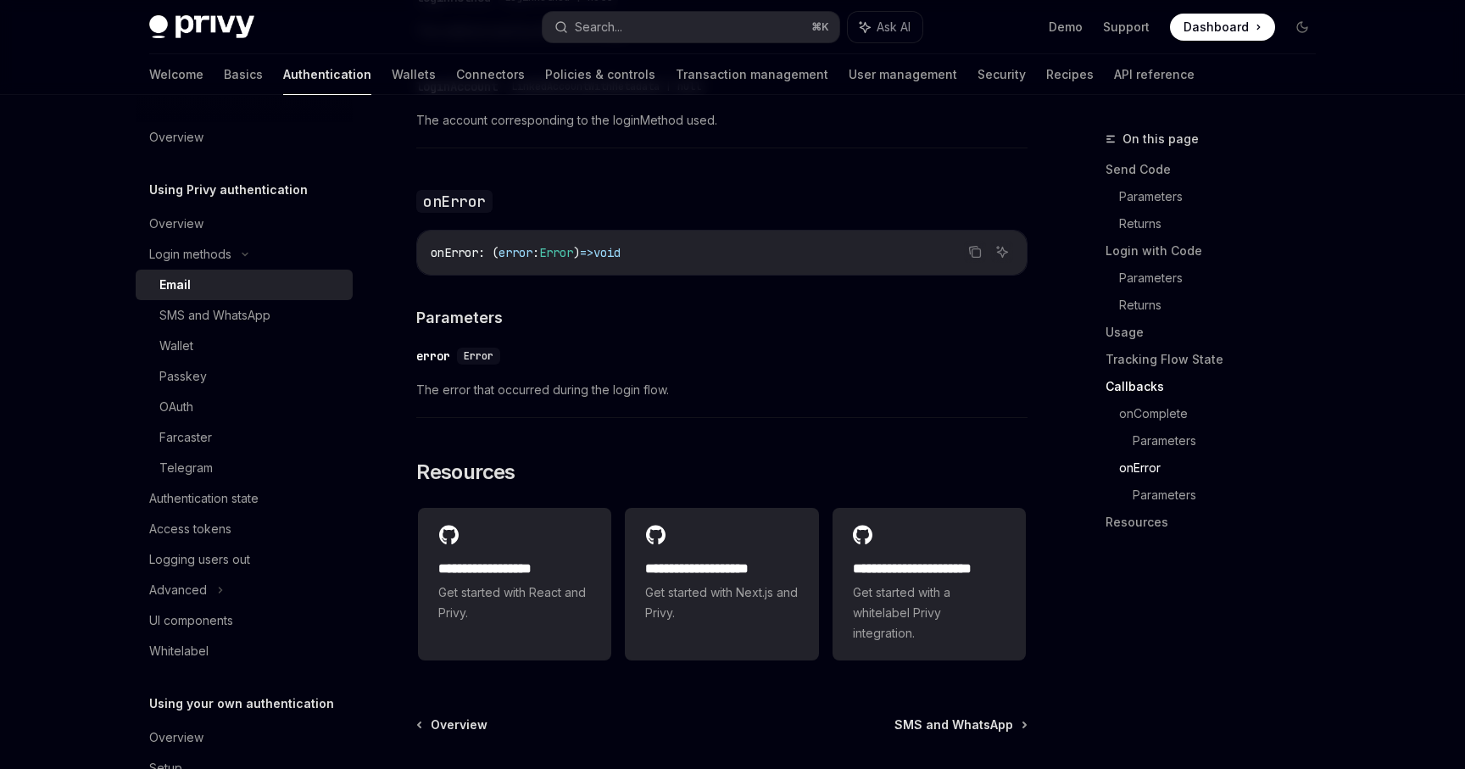
scroll to position [3379, 0]
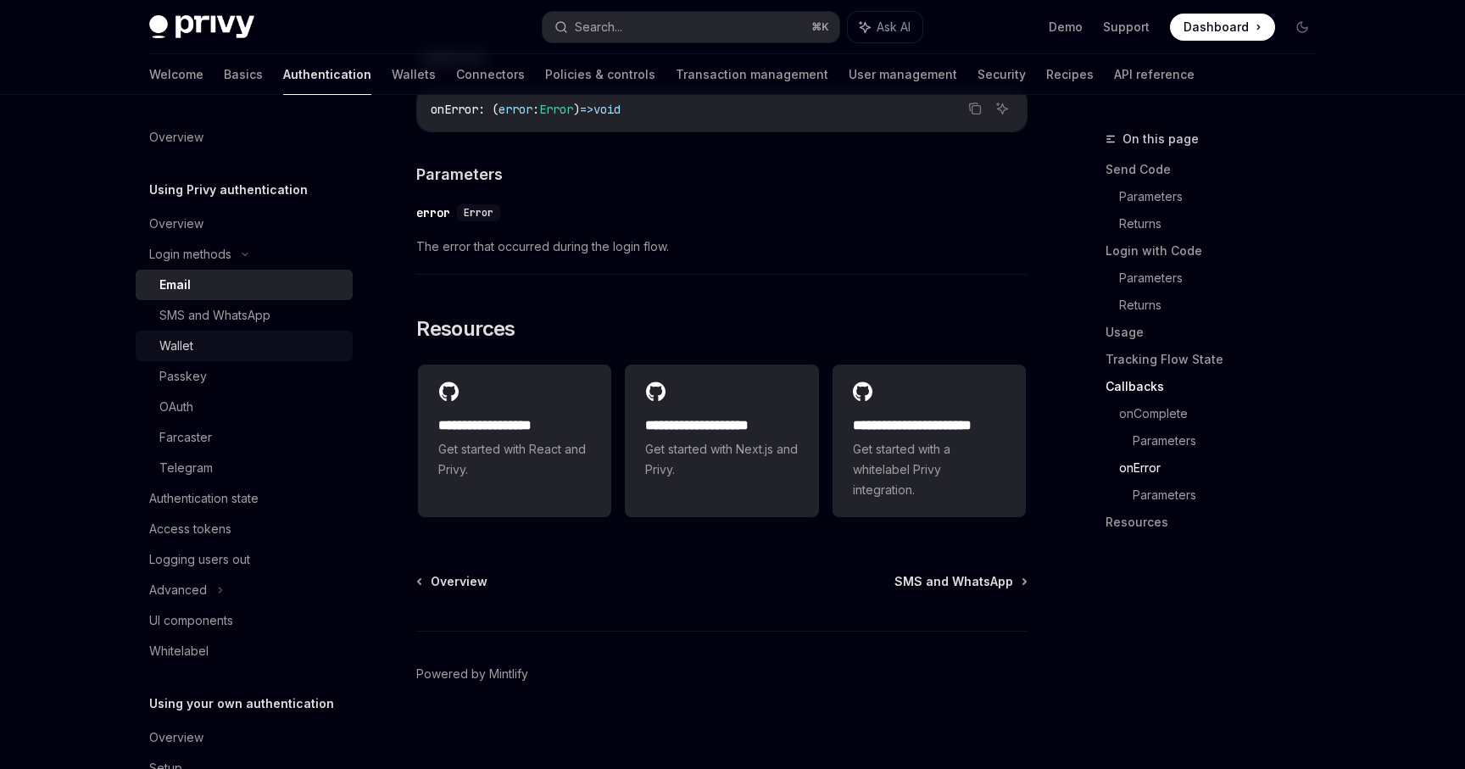
click at [276, 341] on div "Wallet" at bounding box center [250, 346] width 183 height 20
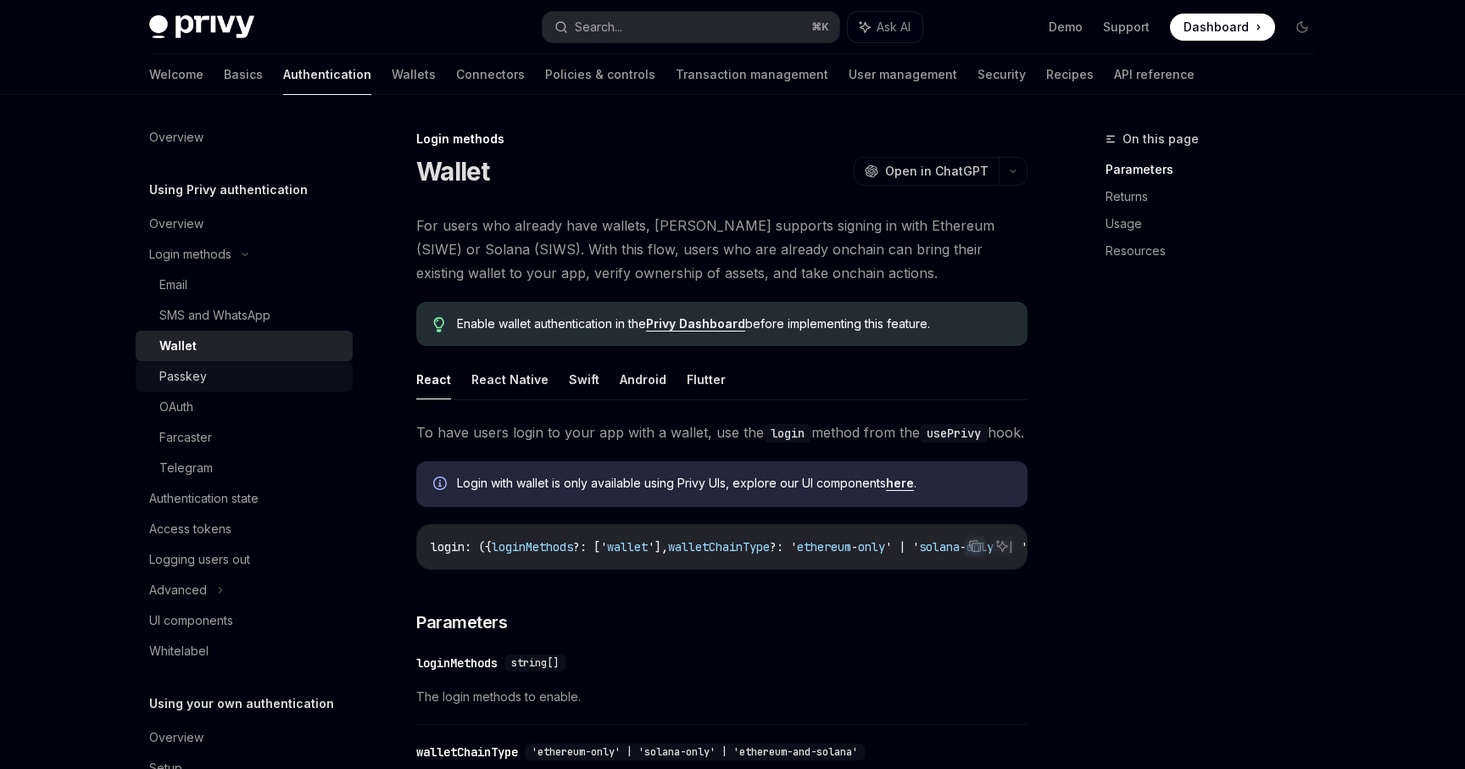
click at [265, 387] on link "Passkey" at bounding box center [244, 376] width 217 height 31
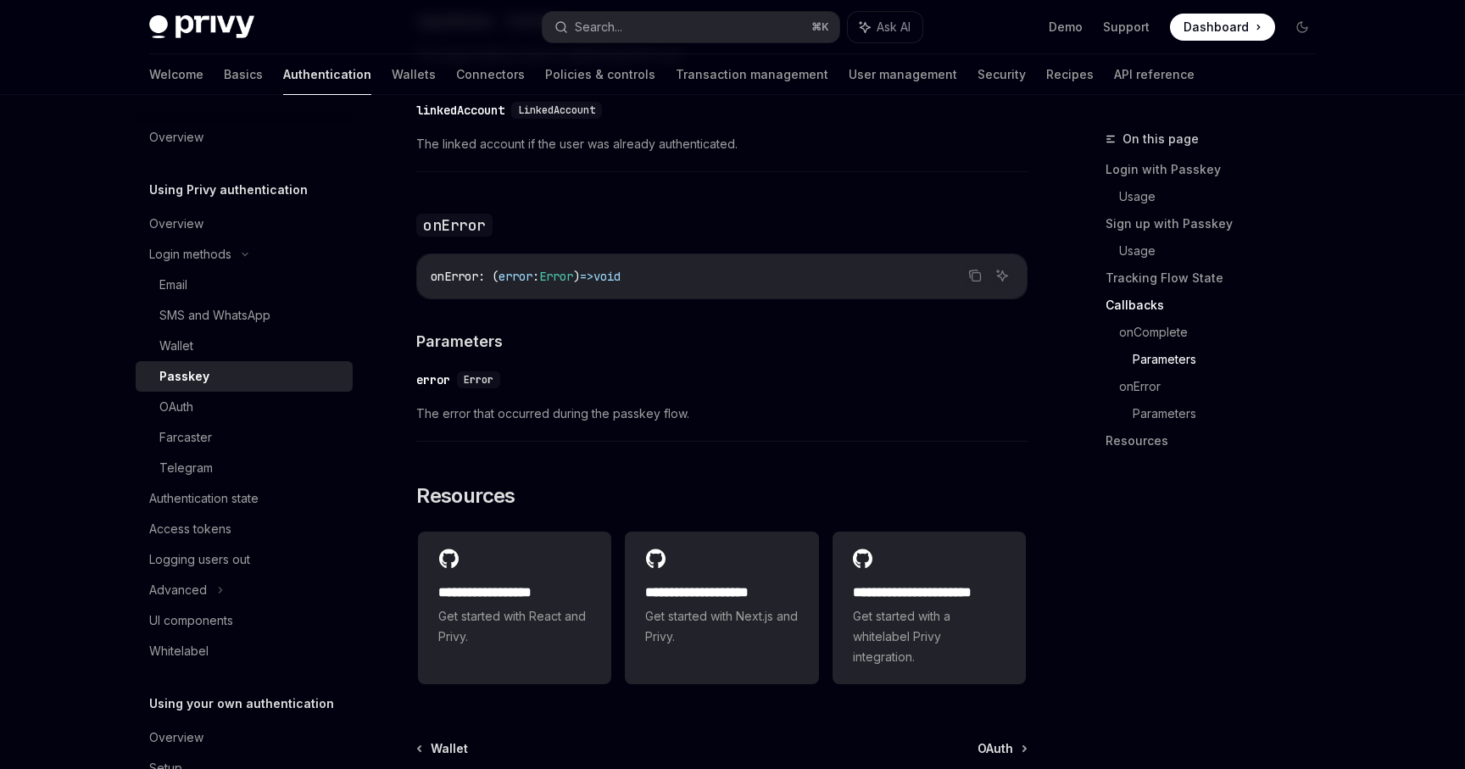
scroll to position [2807, 0]
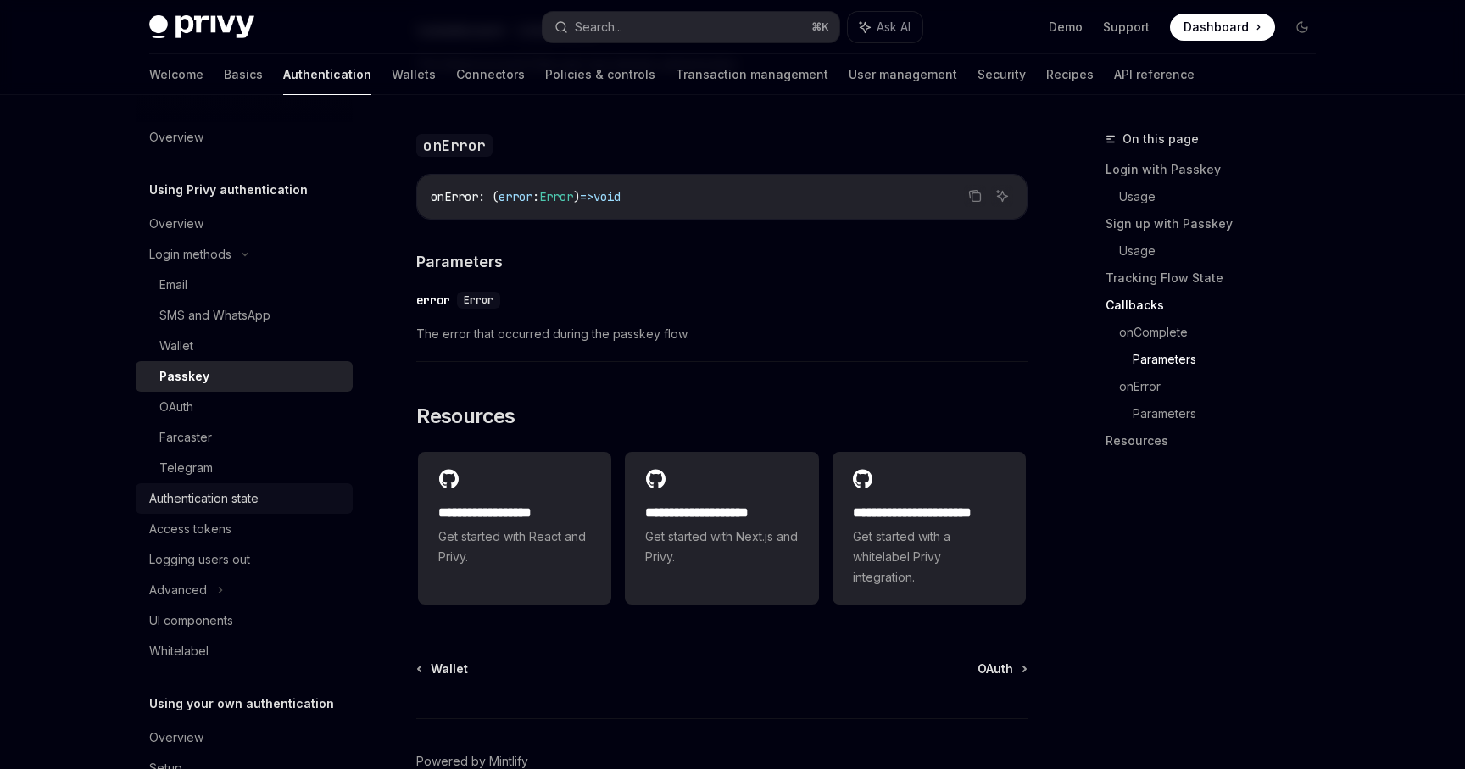
click at [277, 500] on div "Authentication state" at bounding box center [245, 498] width 193 height 20
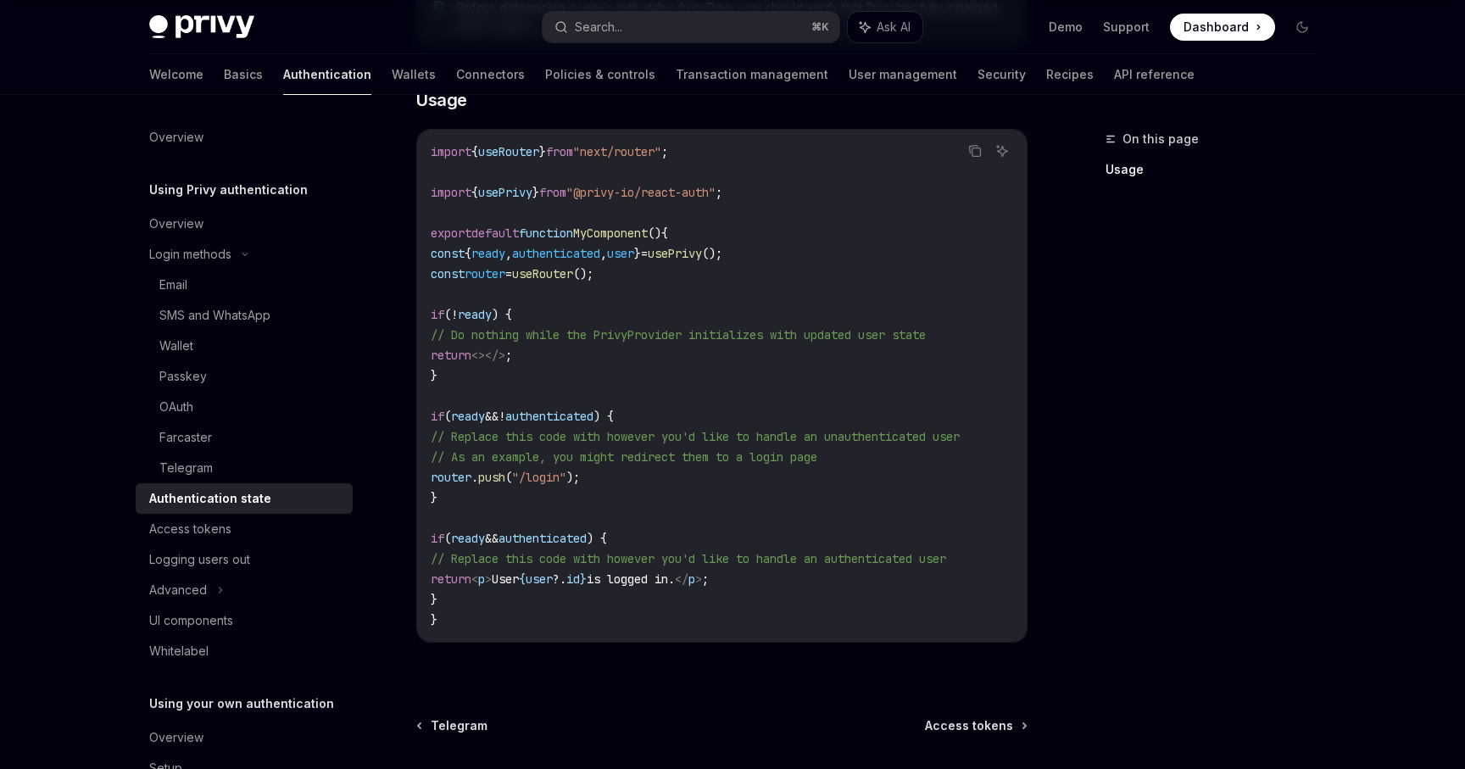
scroll to position [510, 0]
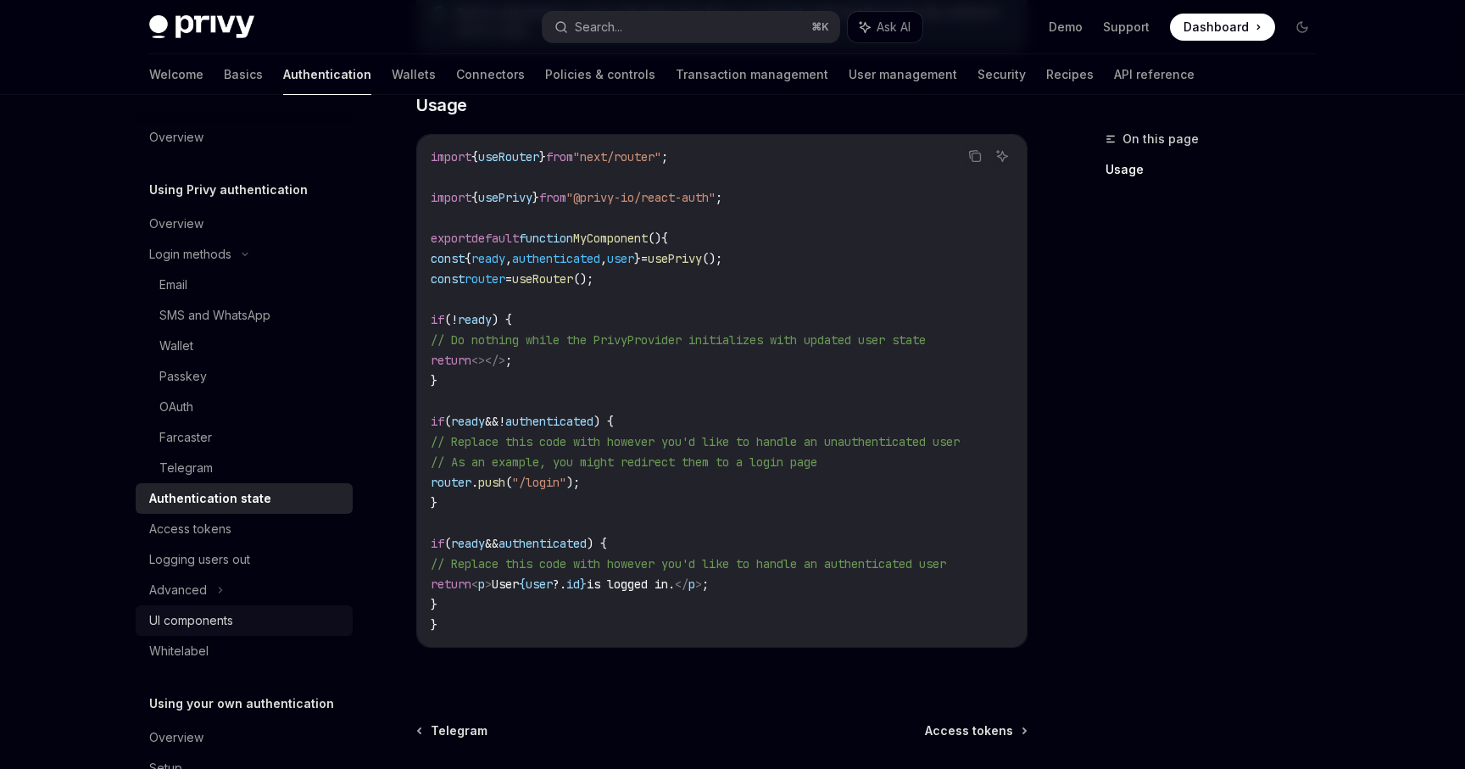
click at [238, 615] on div "UI components" at bounding box center [245, 621] width 193 height 20
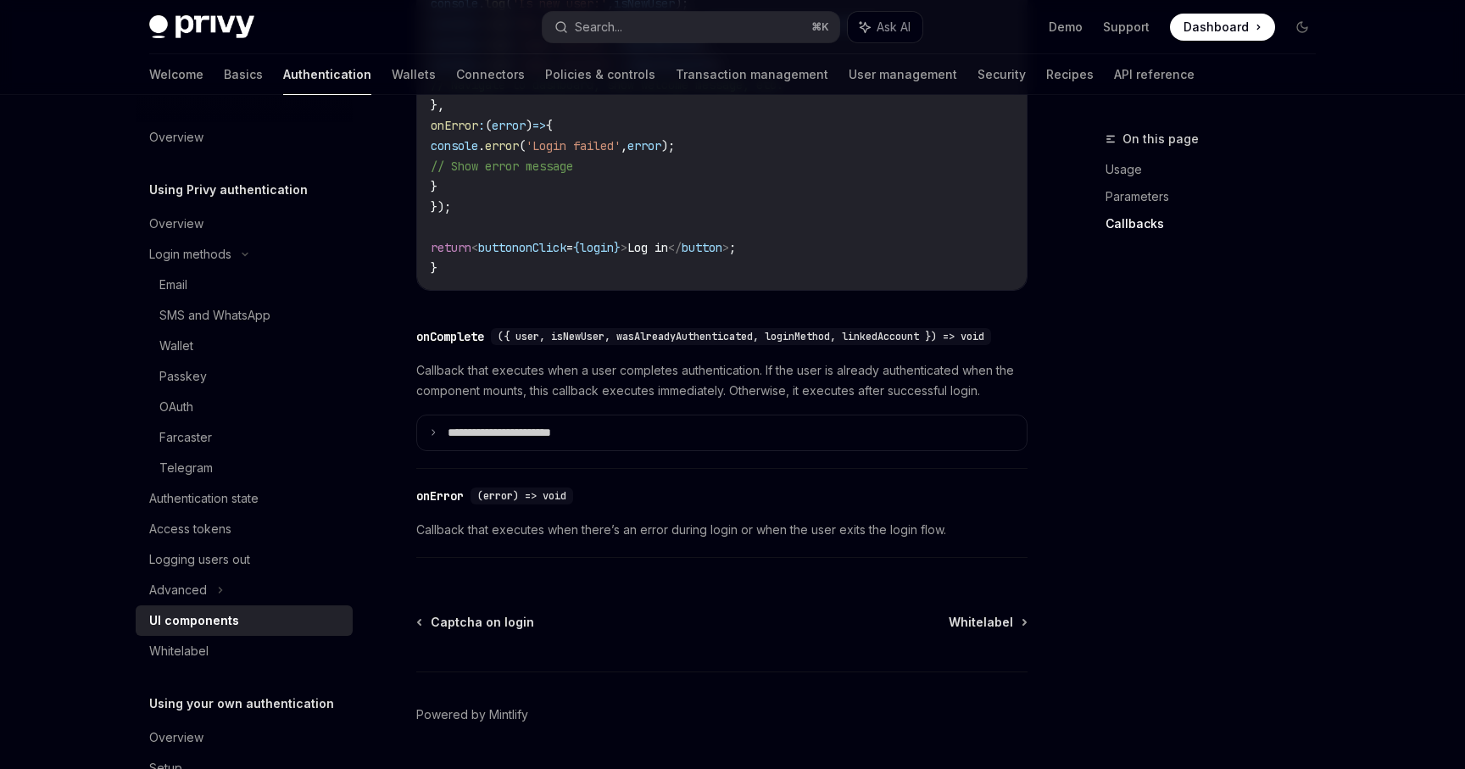
scroll to position [2462, 0]
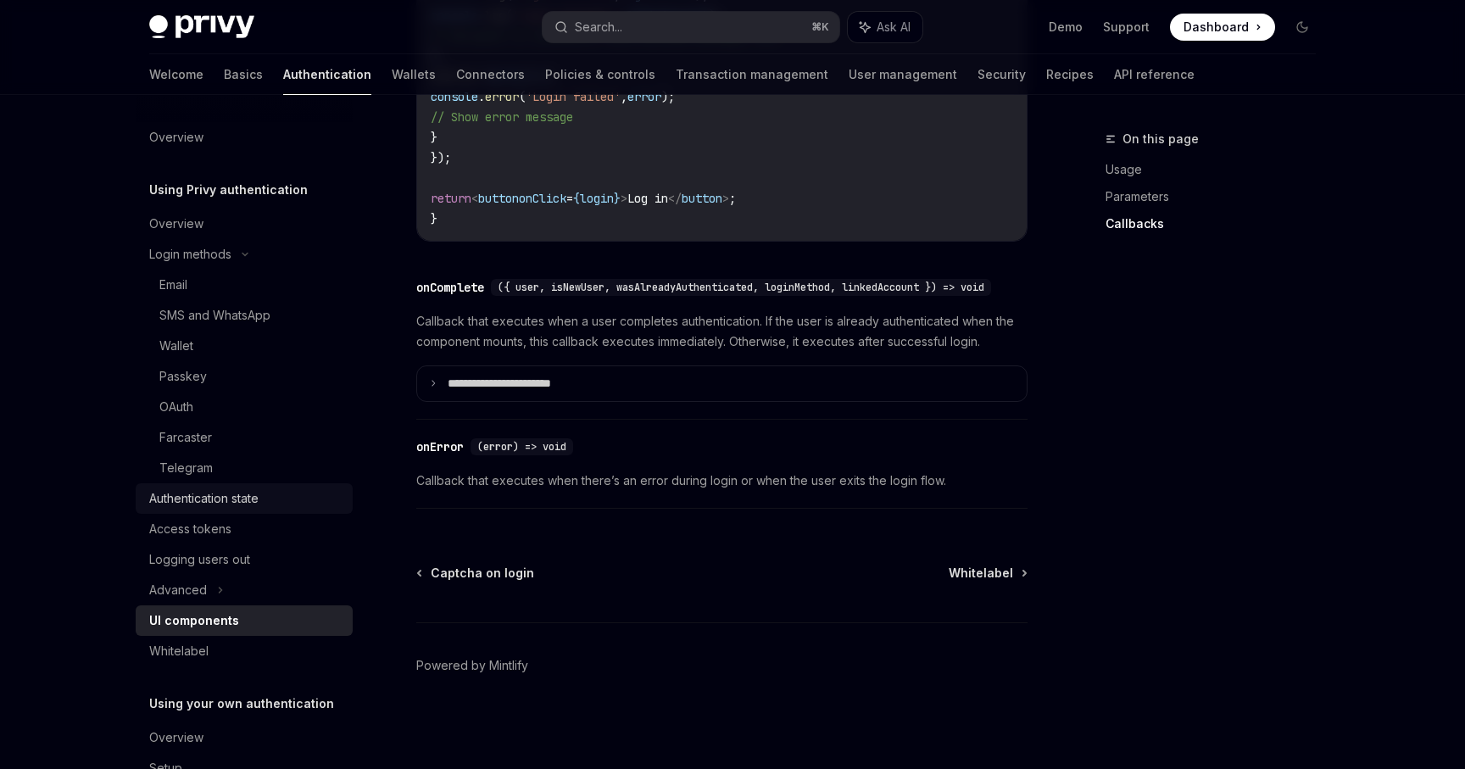
click at [269, 505] on div "Authentication state" at bounding box center [245, 498] width 193 height 20
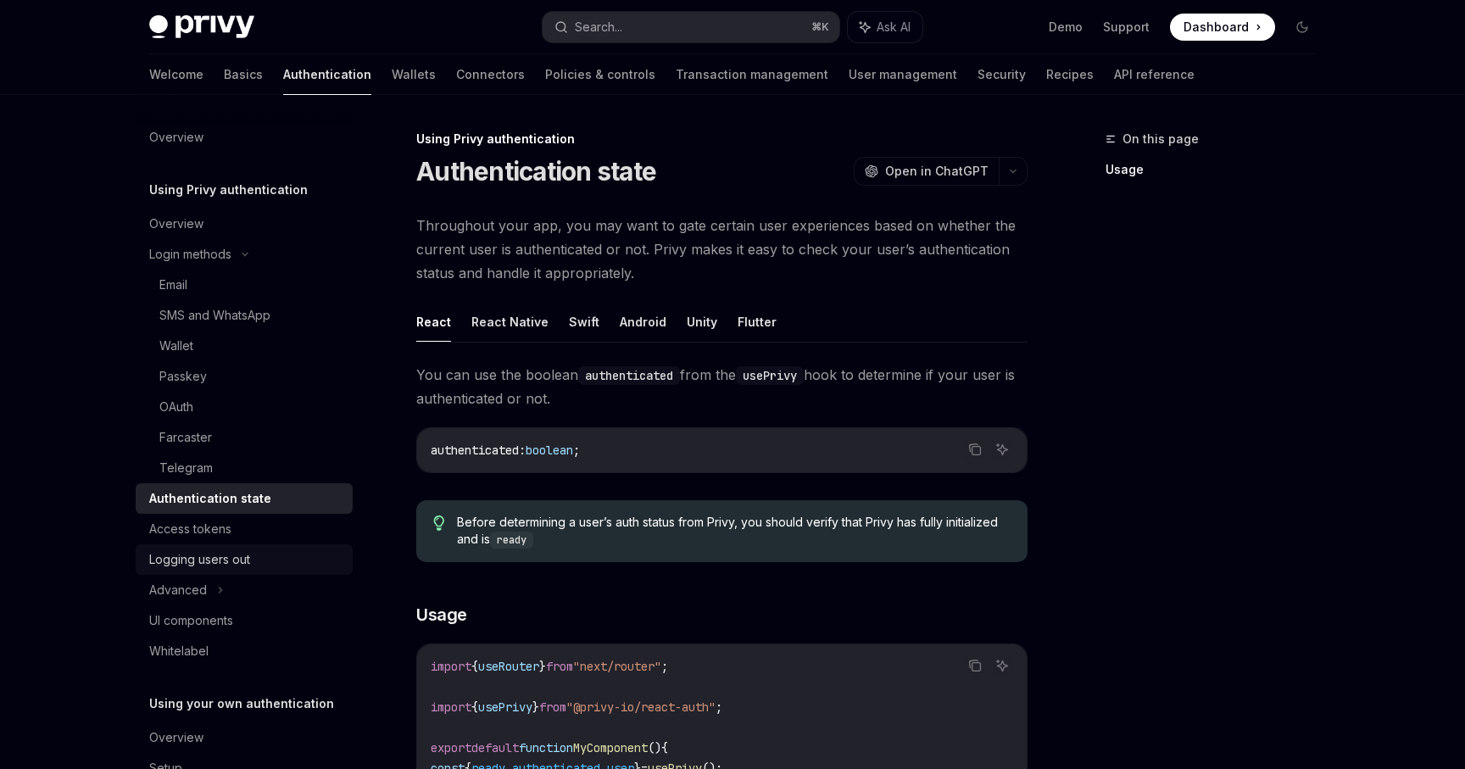
click at [256, 548] on link "Logging users out" at bounding box center [244, 559] width 217 height 31
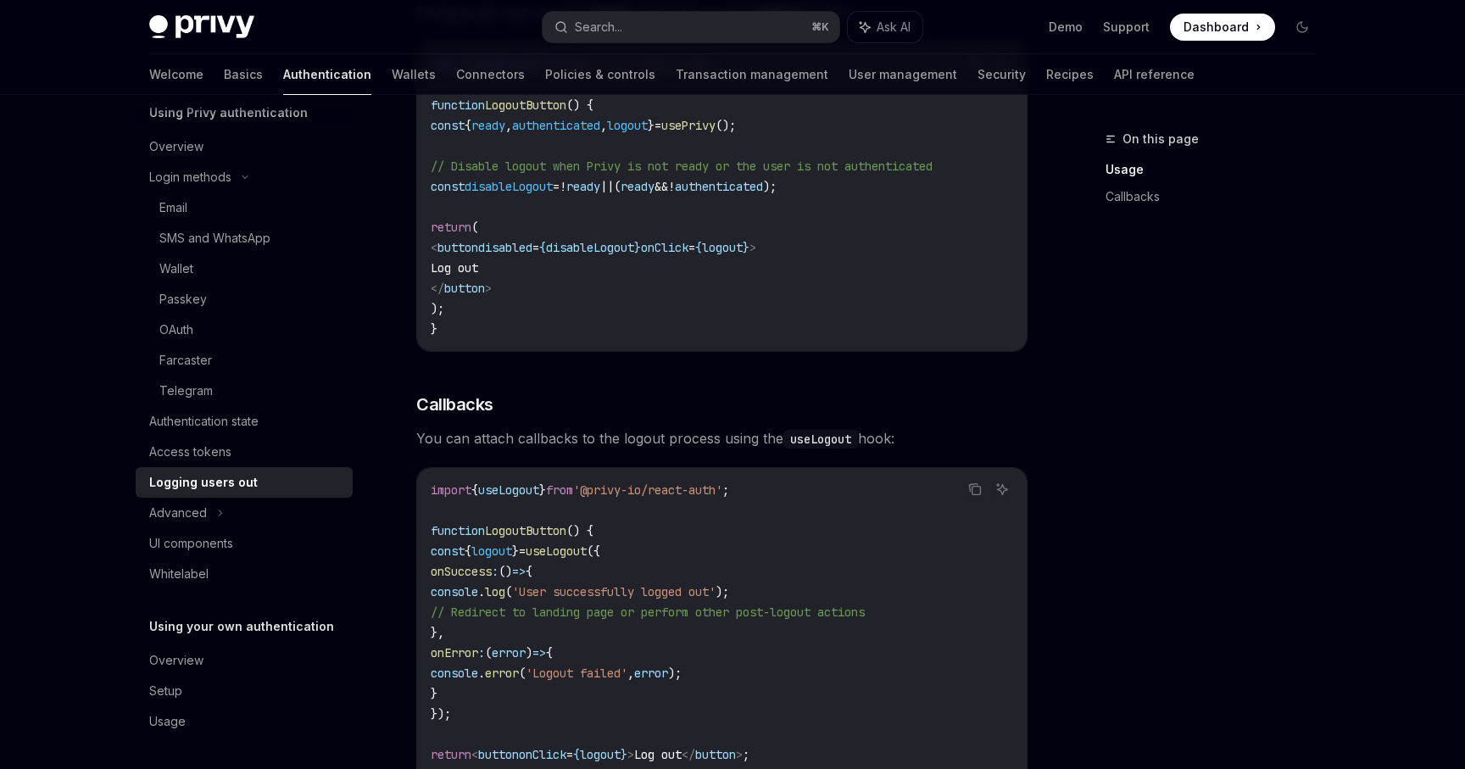
scroll to position [784, 0]
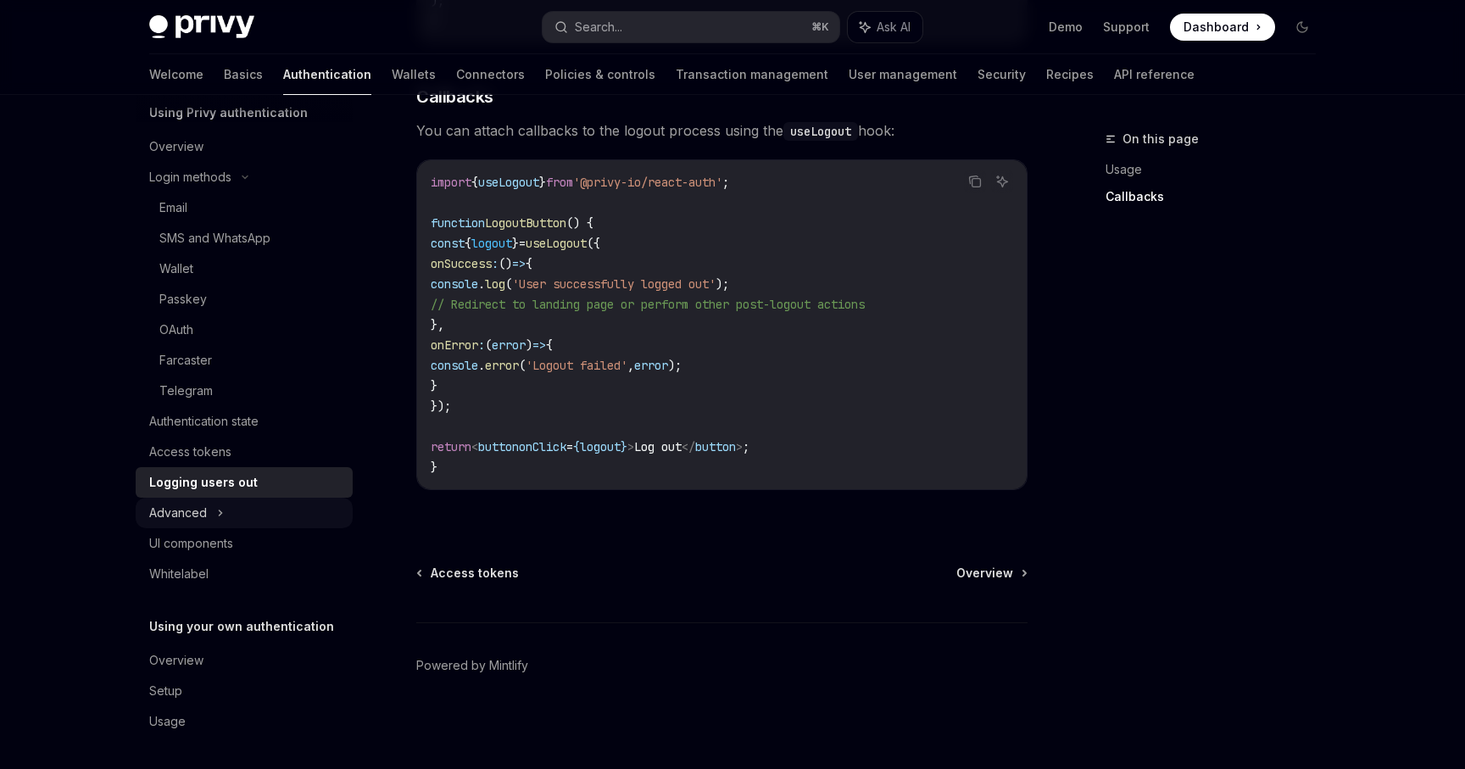
click at [255, 515] on div "Advanced" at bounding box center [244, 513] width 217 height 31
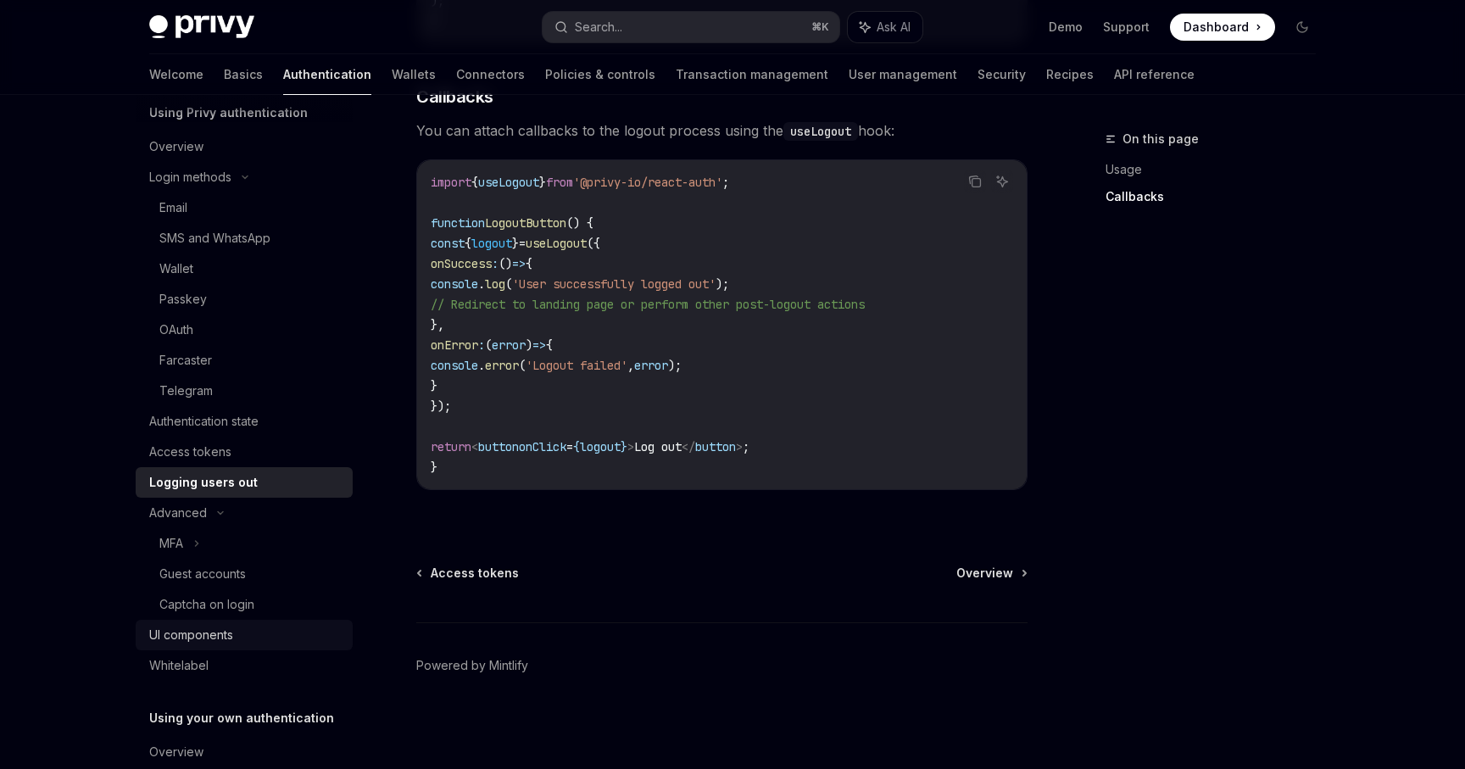
click at [212, 629] on div "UI components" at bounding box center [191, 635] width 84 height 20
type textarea "*"
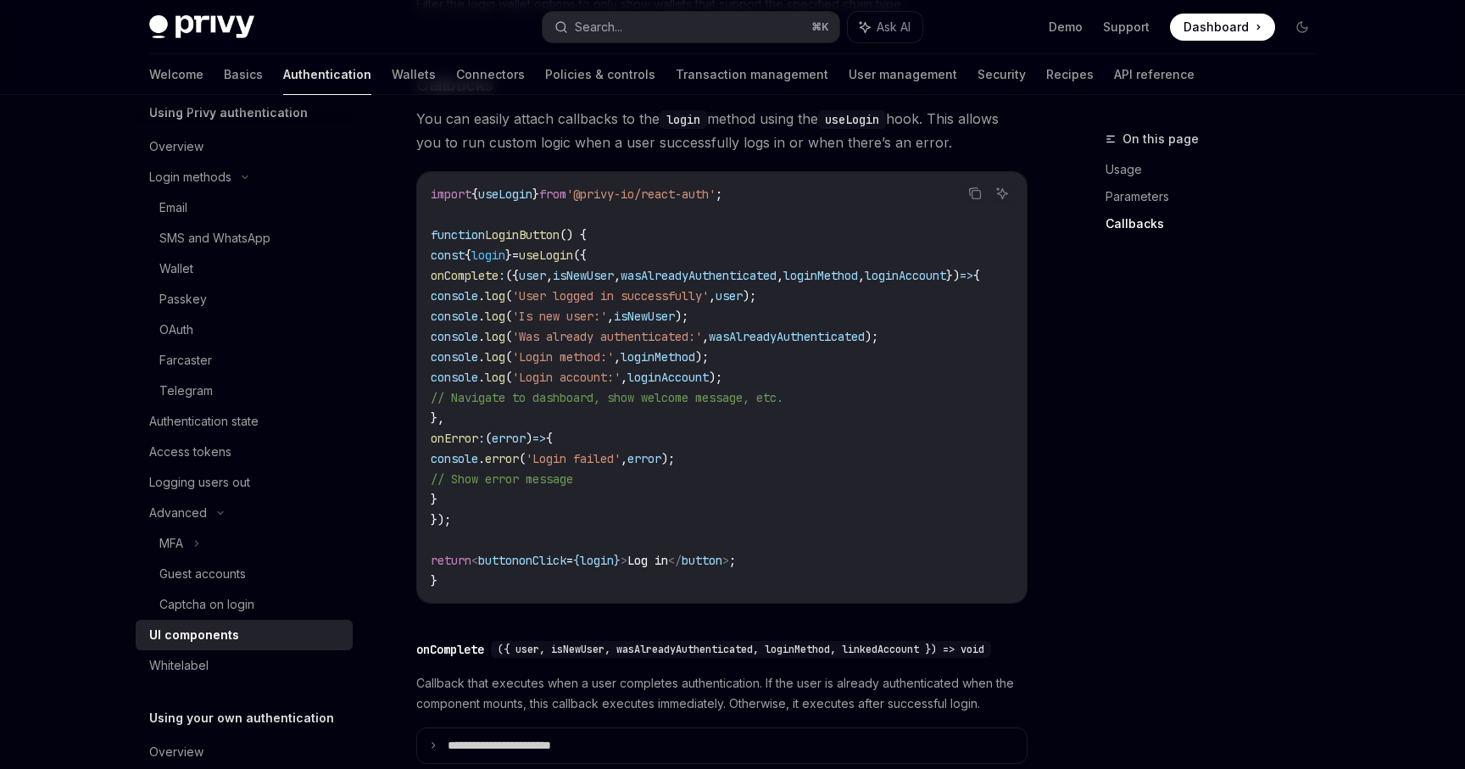
scroll to position [2462, 0]
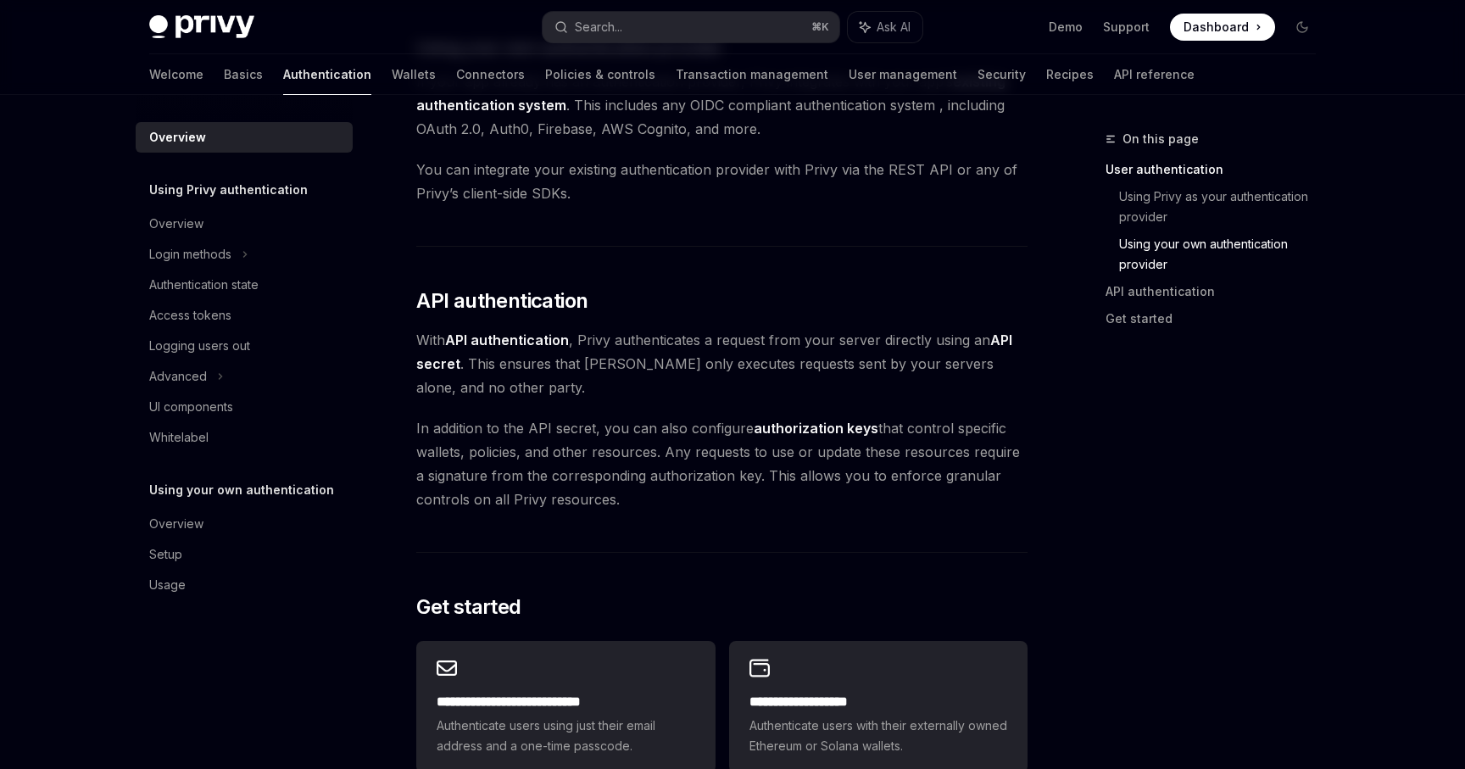
scroll to position [1359, 0]
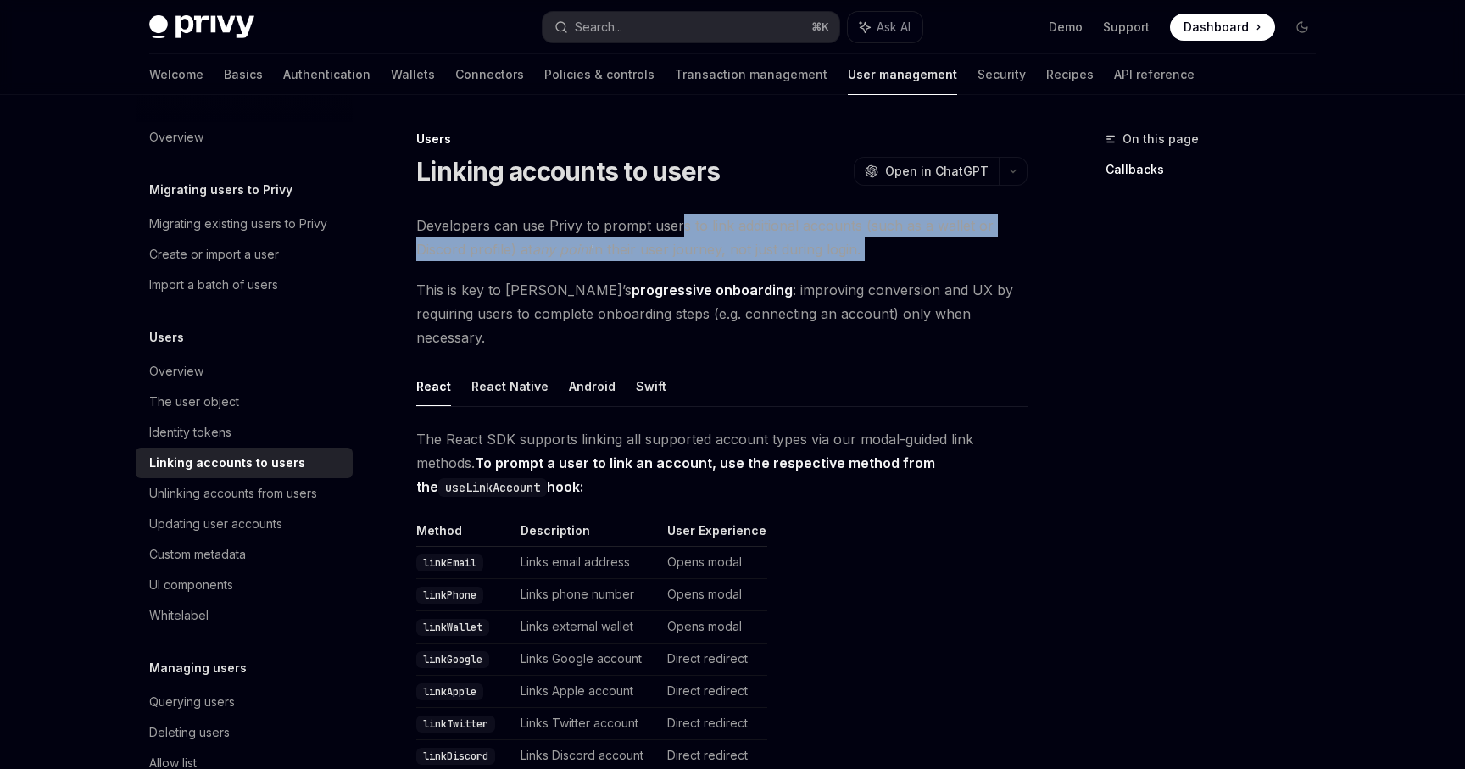
drag, startPoint x: 678, startPoint y: 224, endPoint x: 1011, endPoint y: 262, distance: 335.4
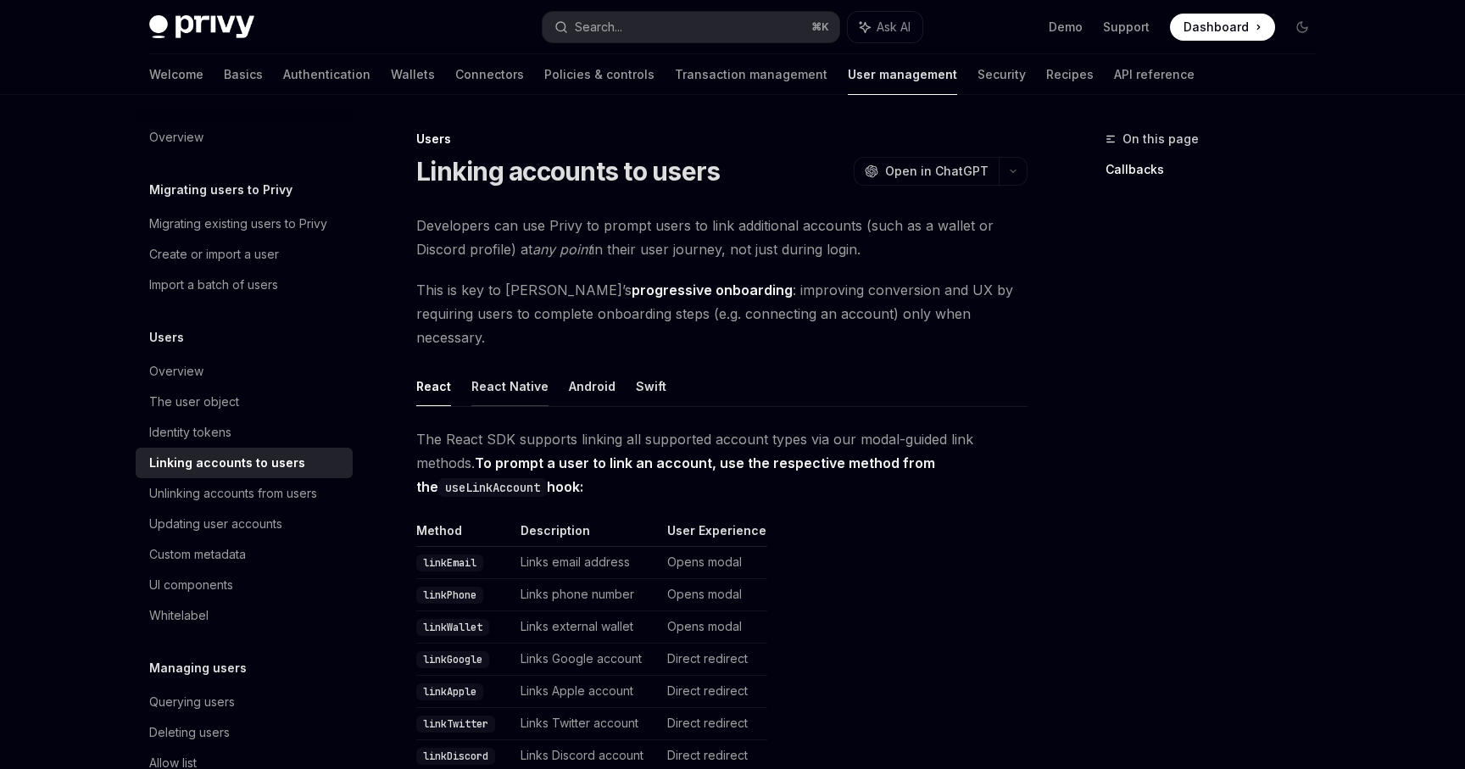
click at [533, 367] on button "React Native" at bounding box center [509, 386] width 77 height 40
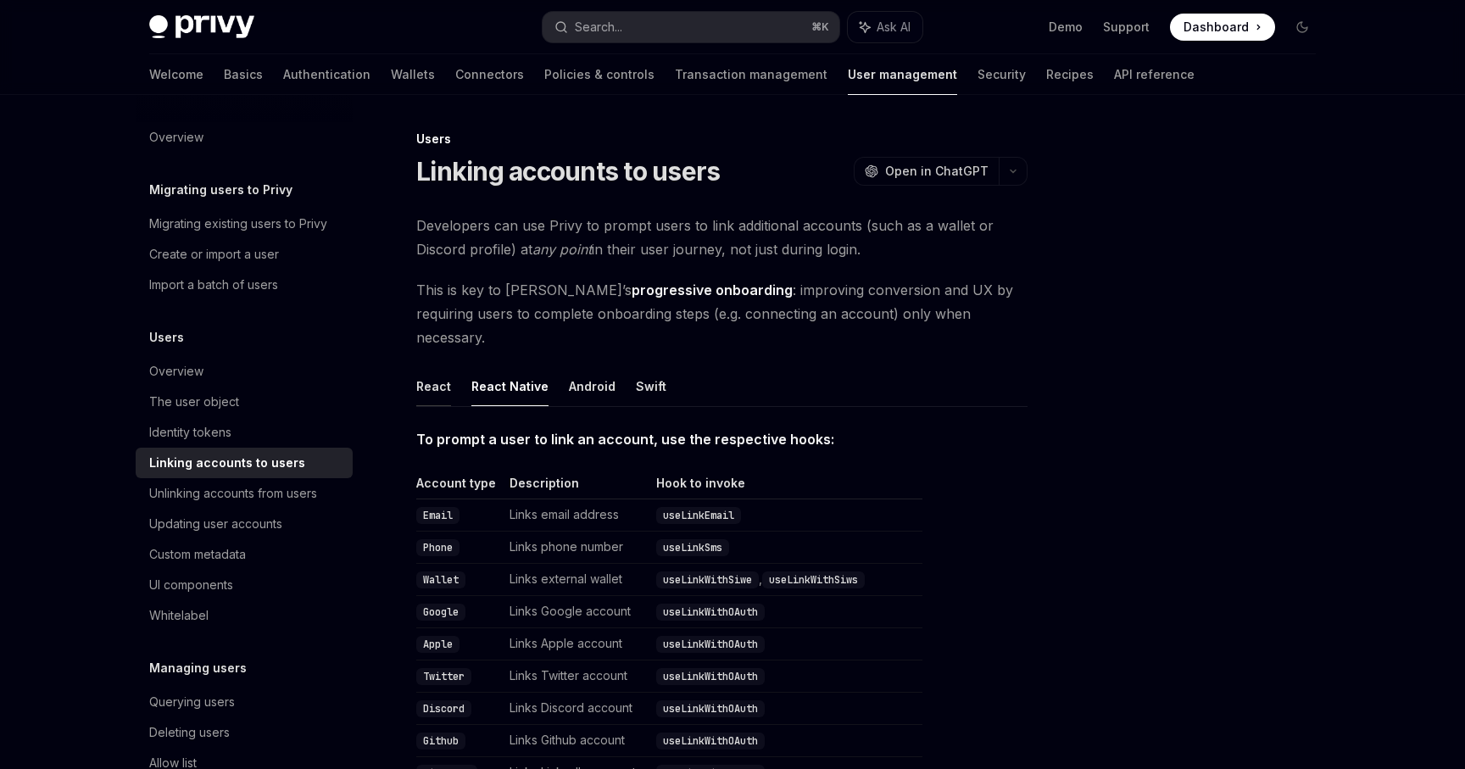
click at [427, 366] on button "React" at bounding box center [433, 386] width 35 height 40
type textarea "*"
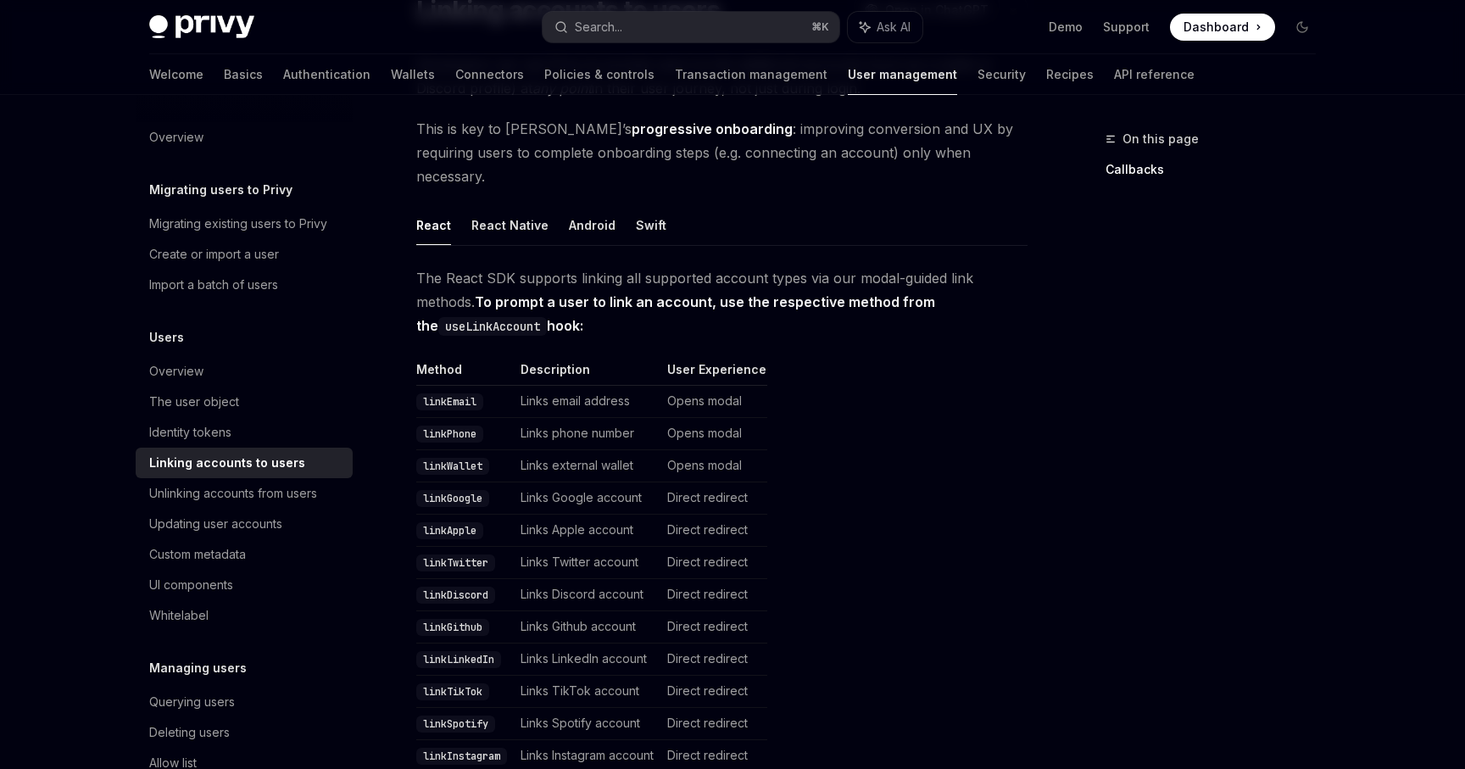
scroll to position [166, 0]
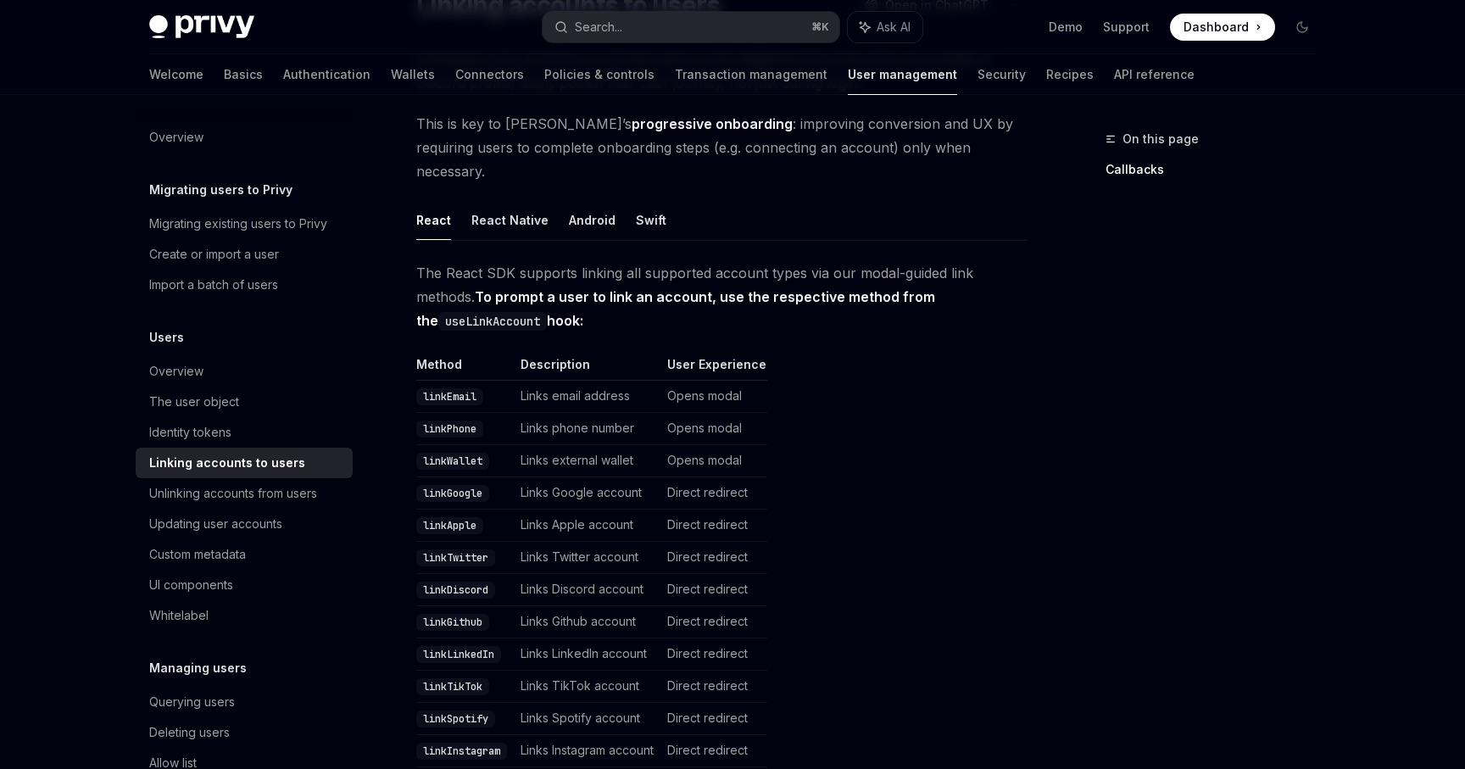
copy strong "useLinkAccount hook:"
drag, startPoint x: 425, startPoint y: 296, endPoint x: 583, endPoint y: 296, distance: 157.7
click at [583, 296] on span "The React SDK supports linking all supported account types via our modal-guided…" at bounding box center [721, 296] width 611 height 71
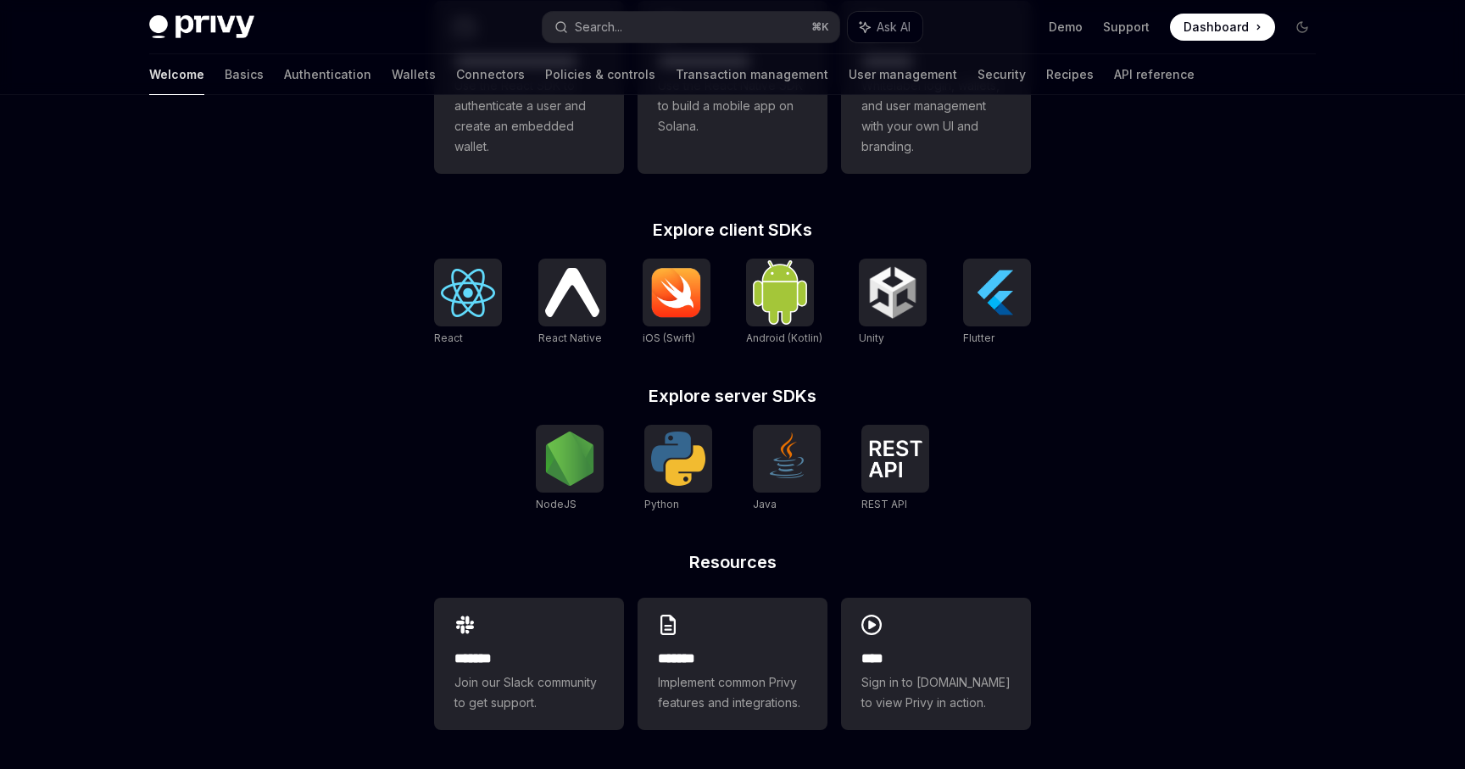
scroll to position [579, 0]
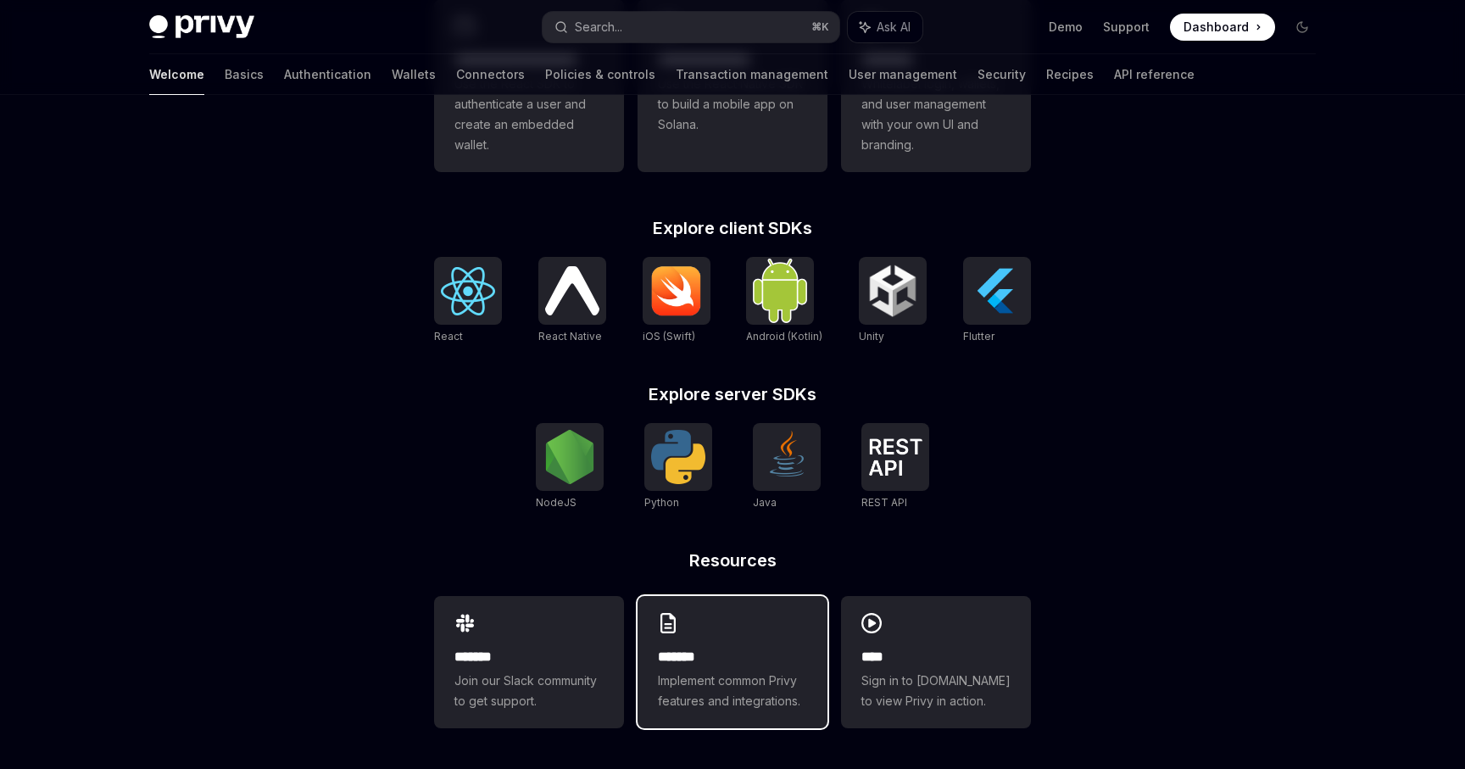
click at [725, 685] on span "Implement common Privy features and integrations." at bounding box center [732, 691] width 149 height 41
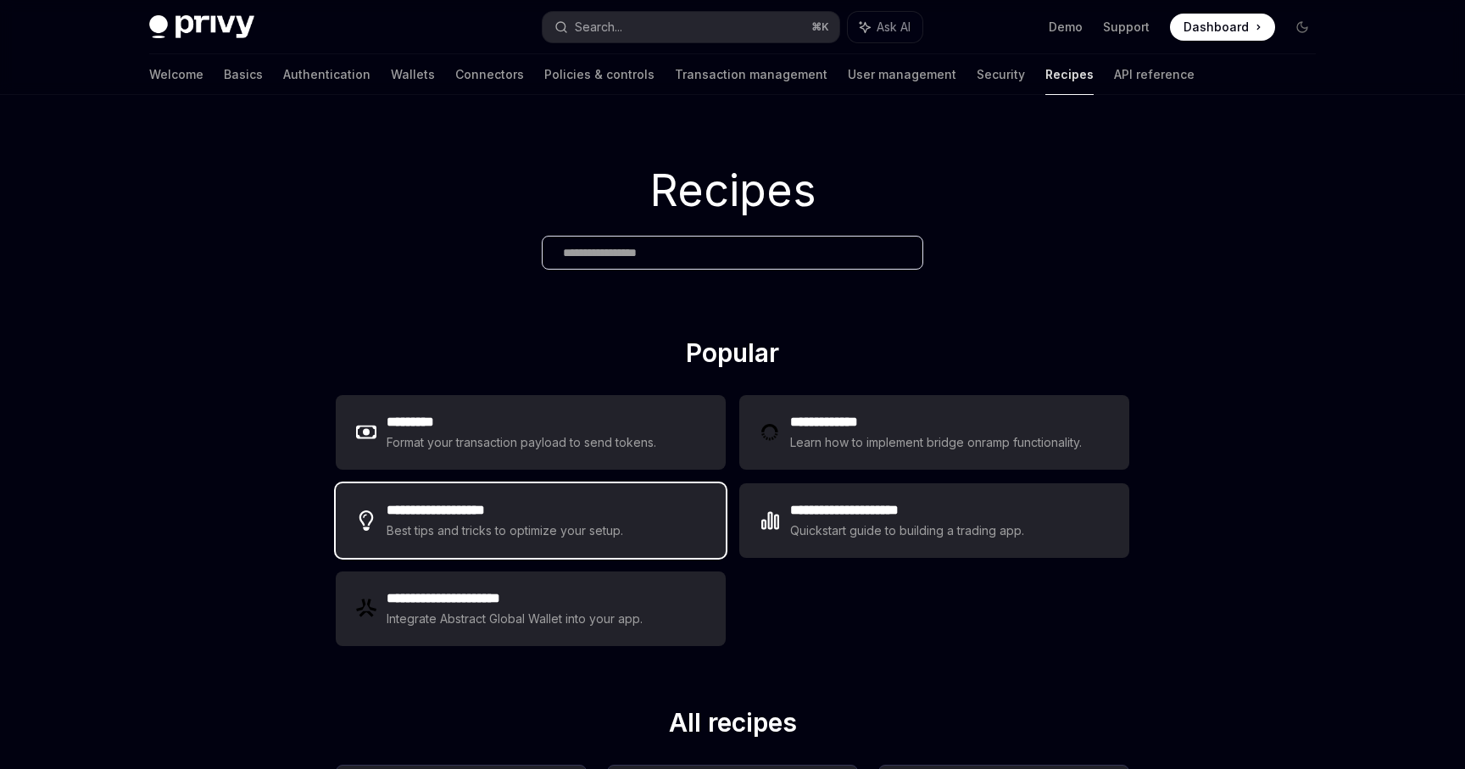
click at [500, 515] on h2 "**********" at bounding box center [506, 510] width 239 height 20
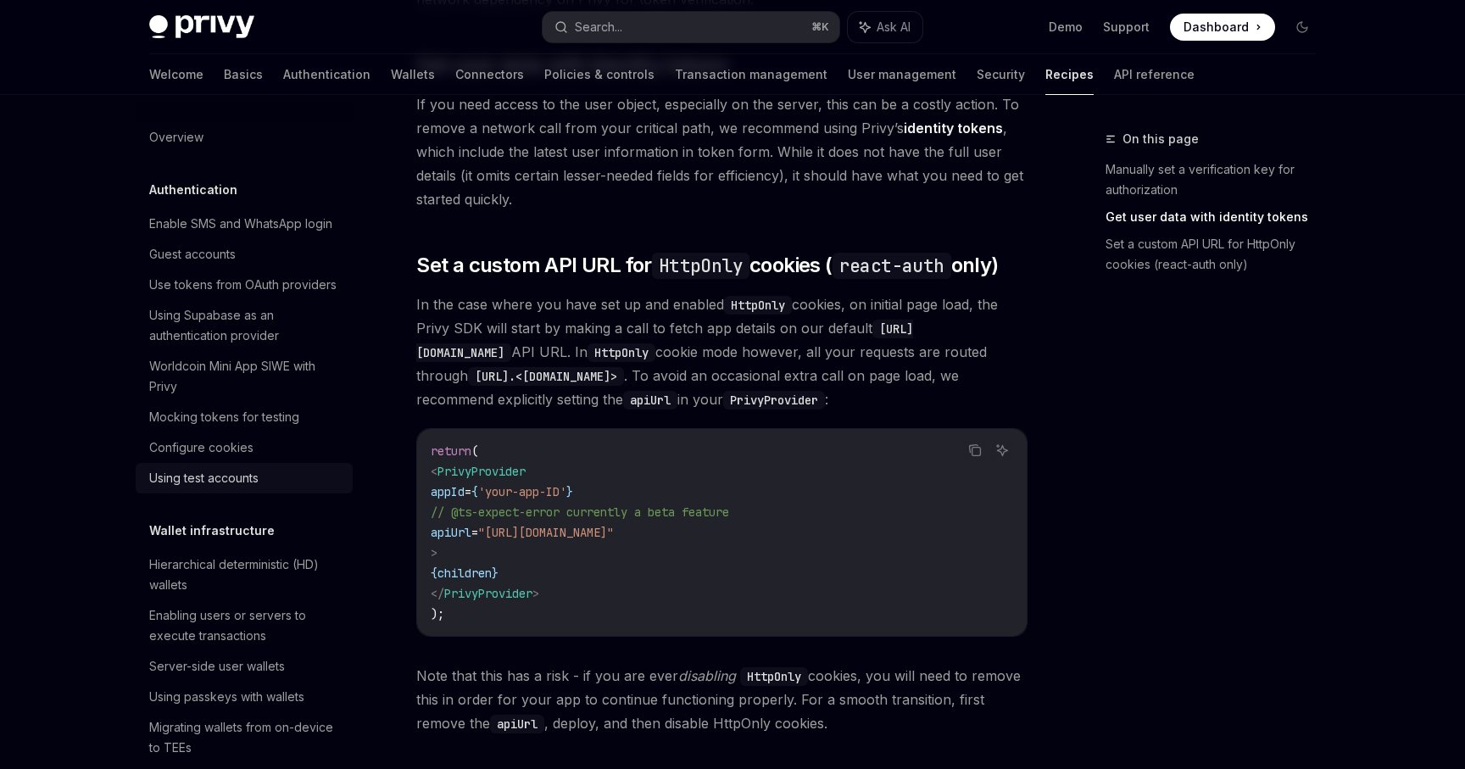
scroll to position [391, 0]
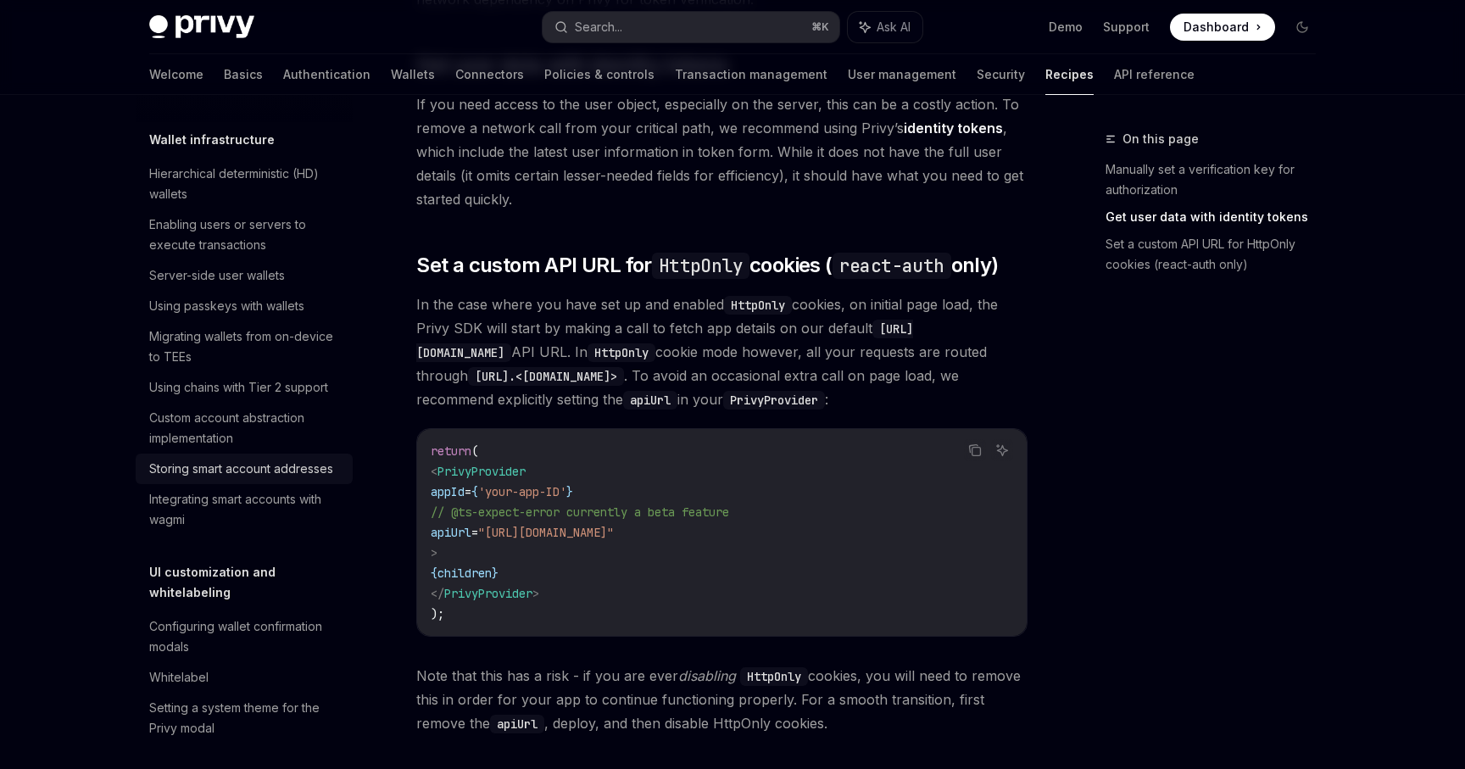
click at [287, 473] on div "Storing smart account addresses" at bounding box center [241, 469] width 184 height 20
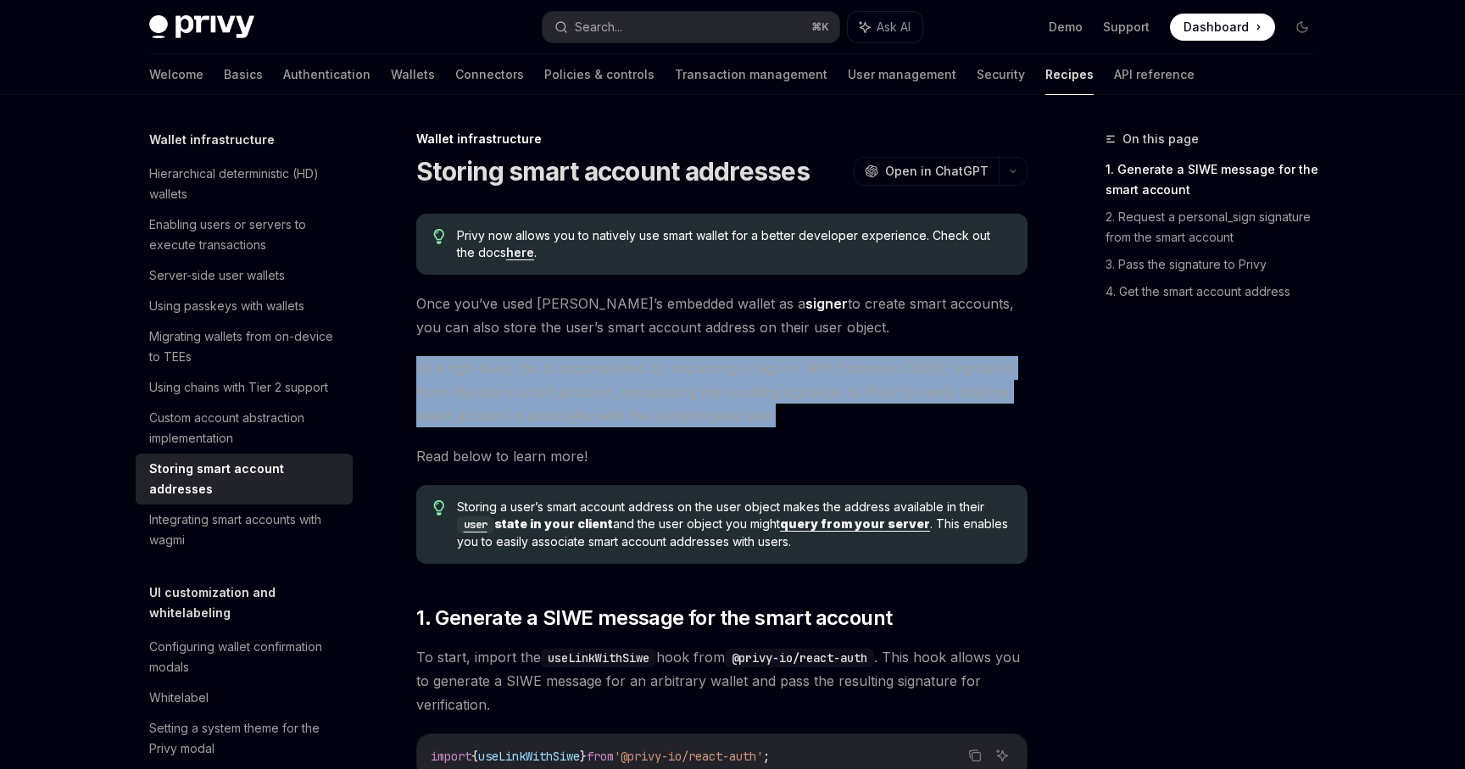
drag, startPoint x: 417, startPoint y: 372, endPoint x: 864, endPoint y: 405, distance: 448.1
click at [864, 405] on span "At a high-level, this is accomplished by requesting a Sign-In With Ethereum (SI…" at bounding box center [721, 391] width 611 height 71
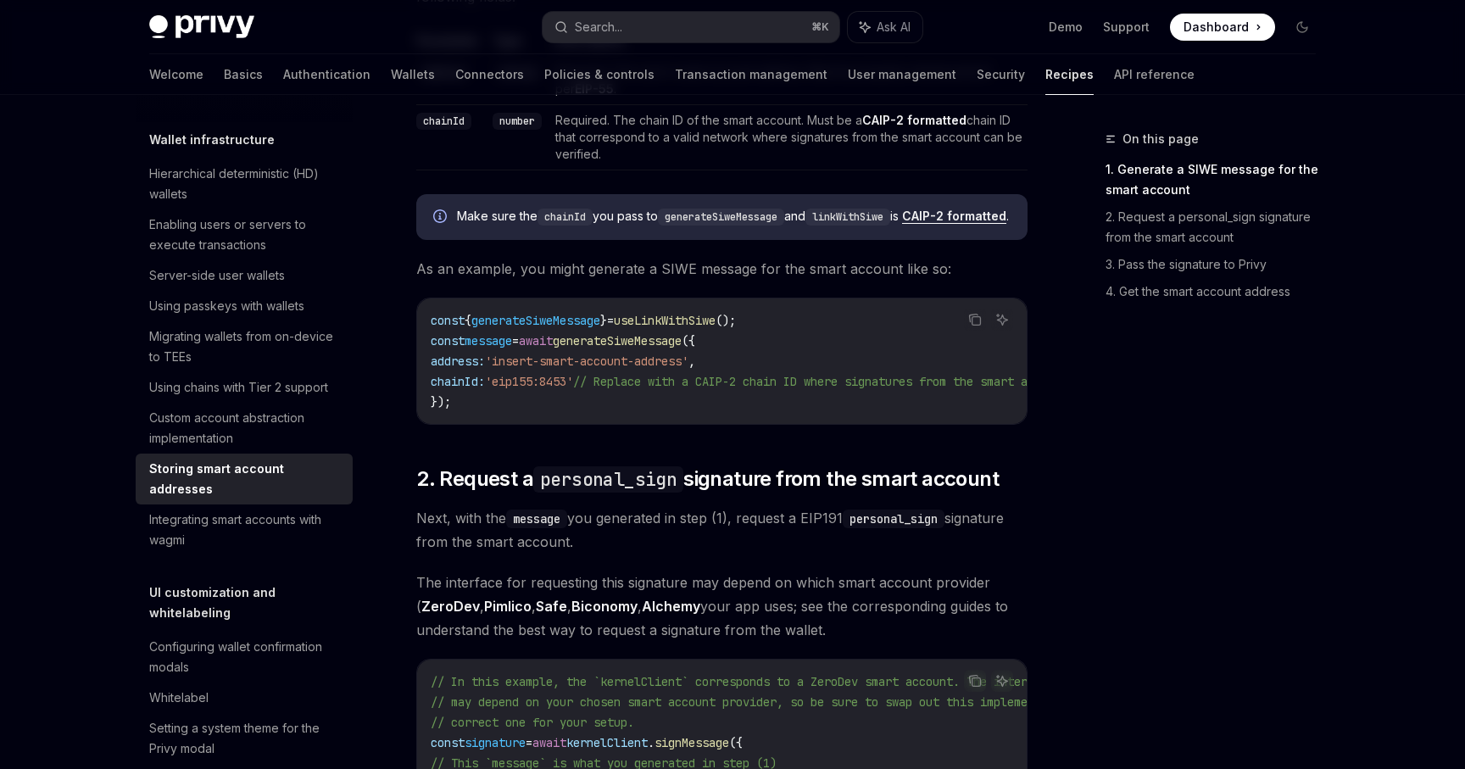
scroll to position [906, 0]
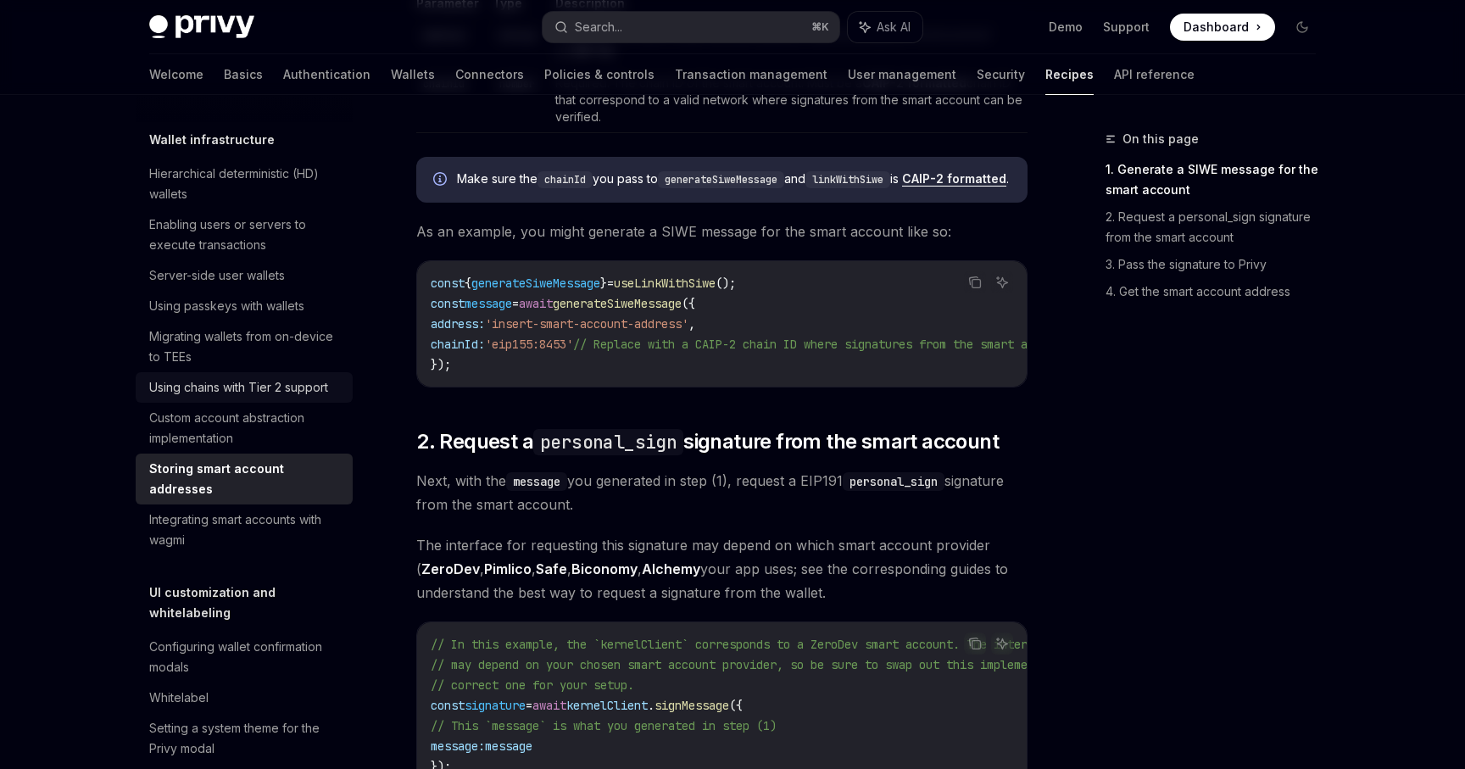
click at [254, 380] on div "Using chains with Tier 2 support" at bounding box center [238, 387] width 179 height 20
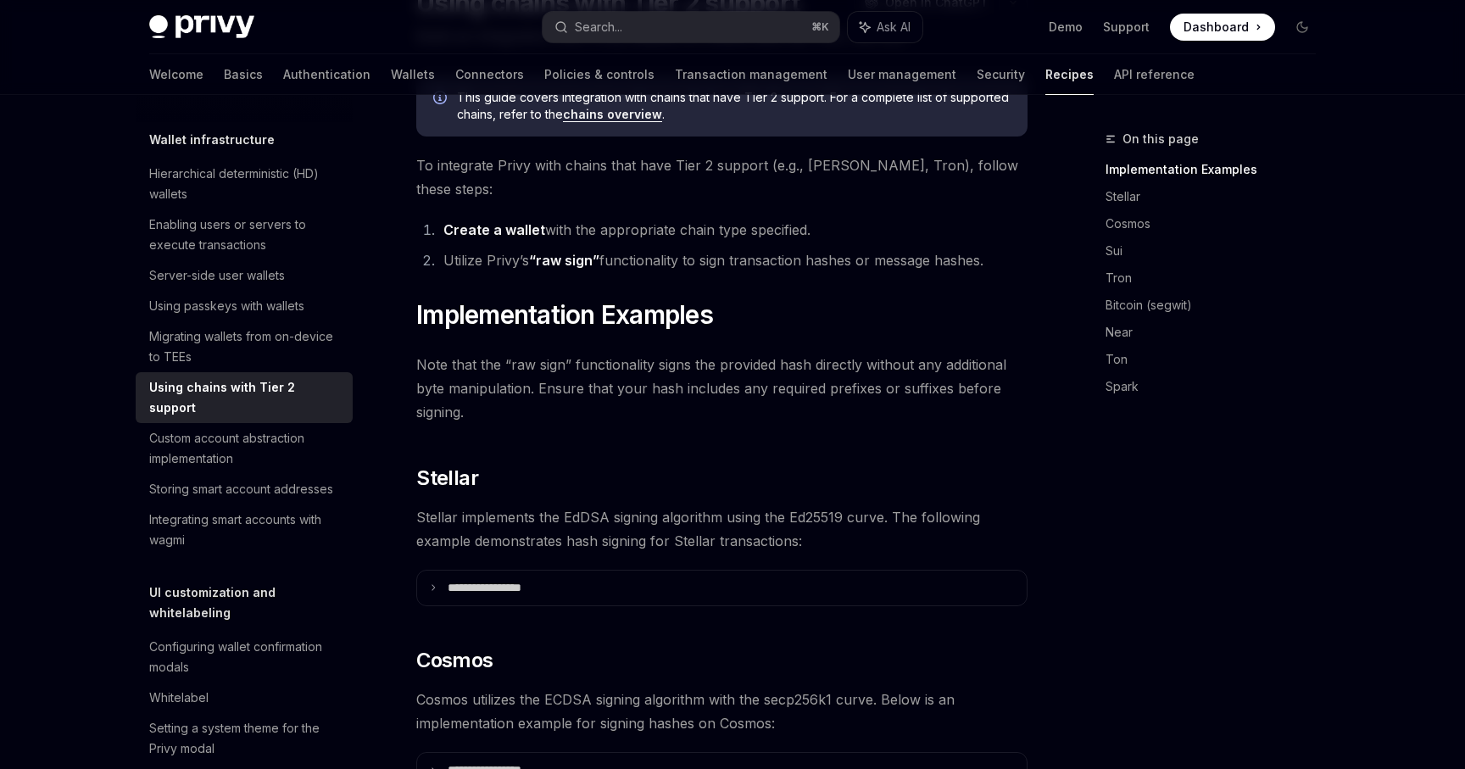
scroll to position [170, 0]
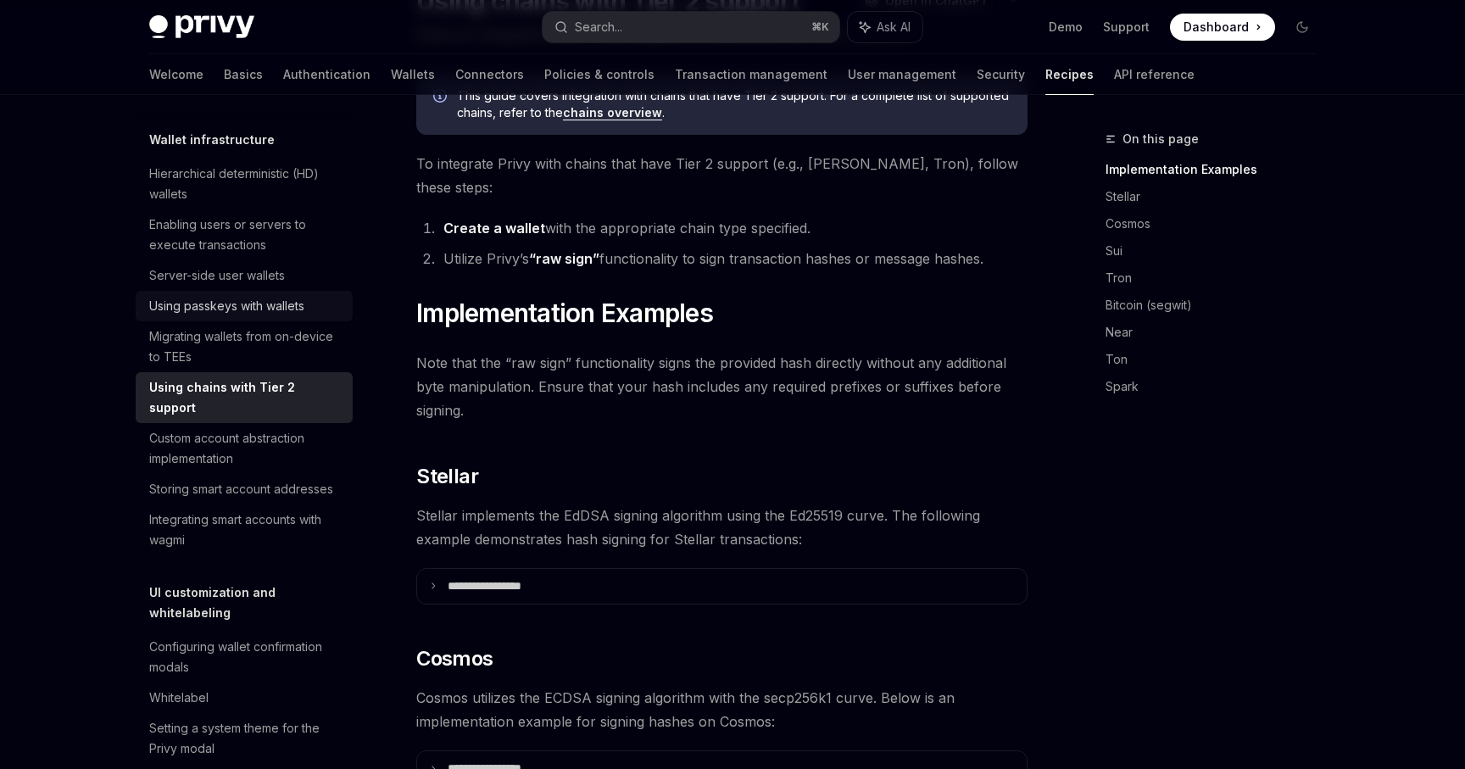
click at [282, 295] on link "Using passkeys with wallets" at bounding box center [244, 306] width 217 height 31
type textarea "*"
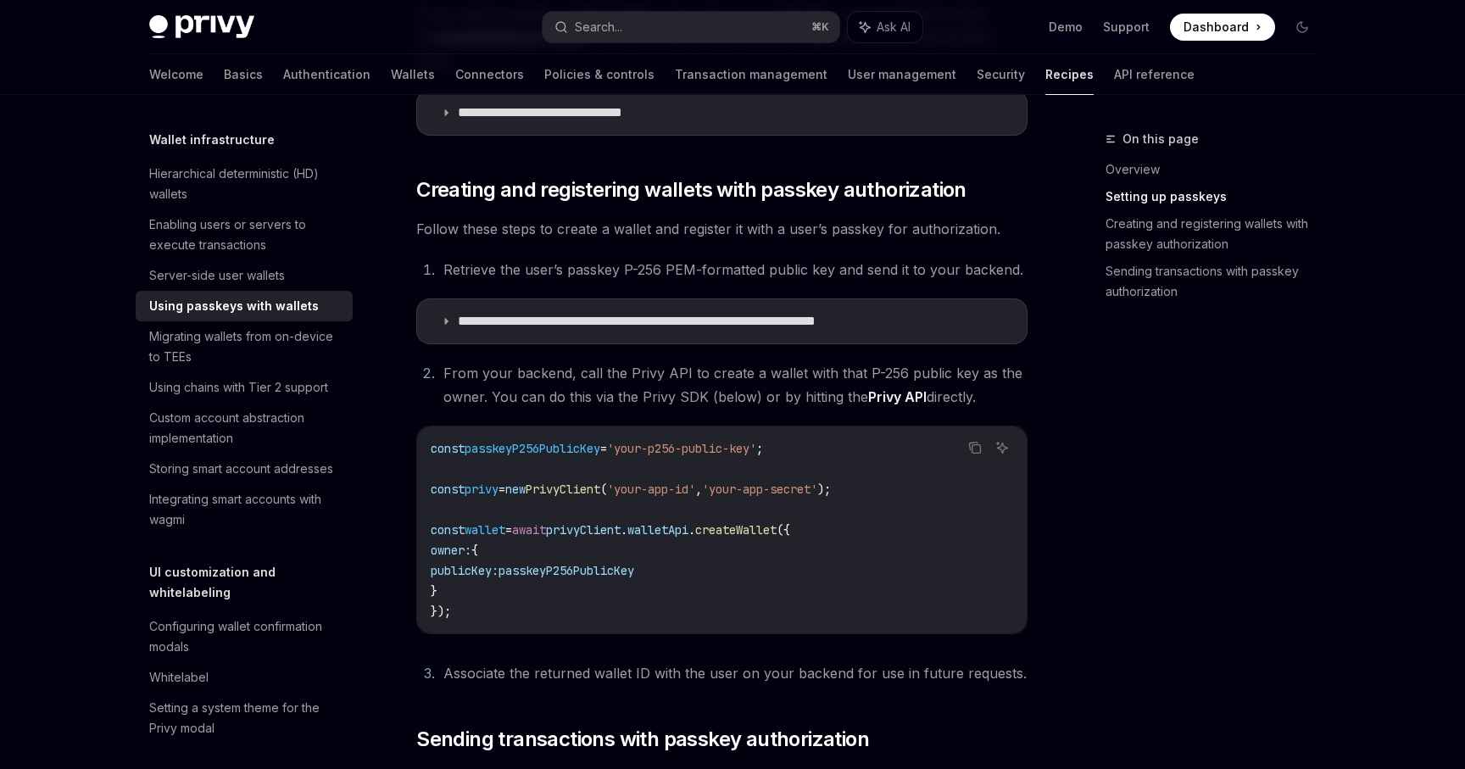
scroll to position [688, 0]
